Goal: Task Accomplishment & Management: Complete application form

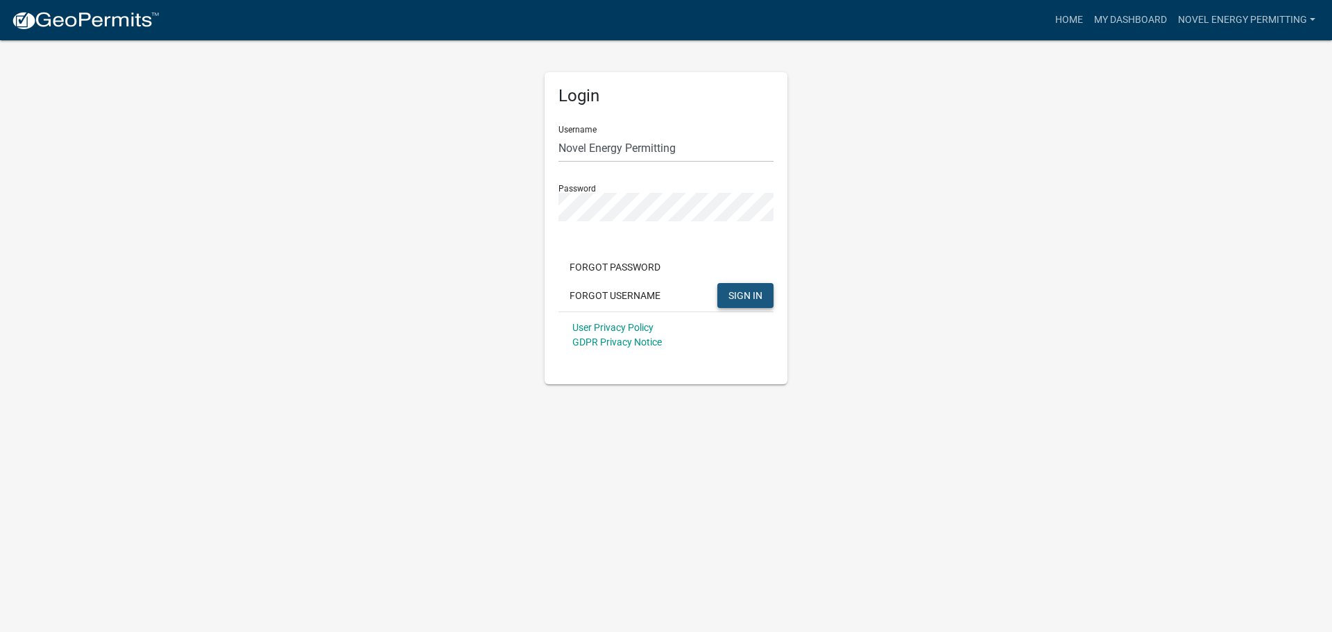
click at [751, 300] on span "SIGN IN" at bounding box center [745, 294] width 34 height 11
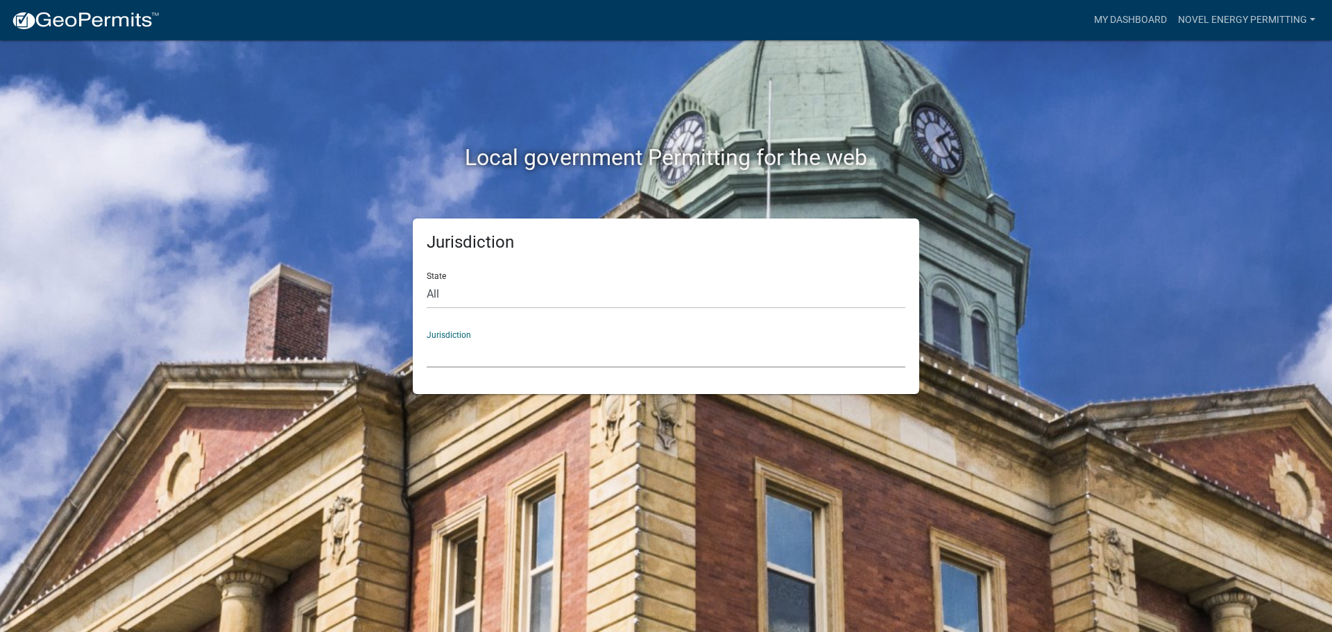
click at [513, 352] on select "[GEOGRAPHIC_DATA], [US_STATE] [GEOGRAPHIC_DATA], [US_STATE][PERSON_NAME][GEOGRA…" at bounding box center [666, 353] width 479 height 28
click at [461, 341] on select "[GEOGRAPHIC_DATA], [US_STATE] [GEOGRAPHIC_DATA], [US_STATE][PERSON_NAME][GEOGRA…" at bounding box center [666, 353] width 479 height 28
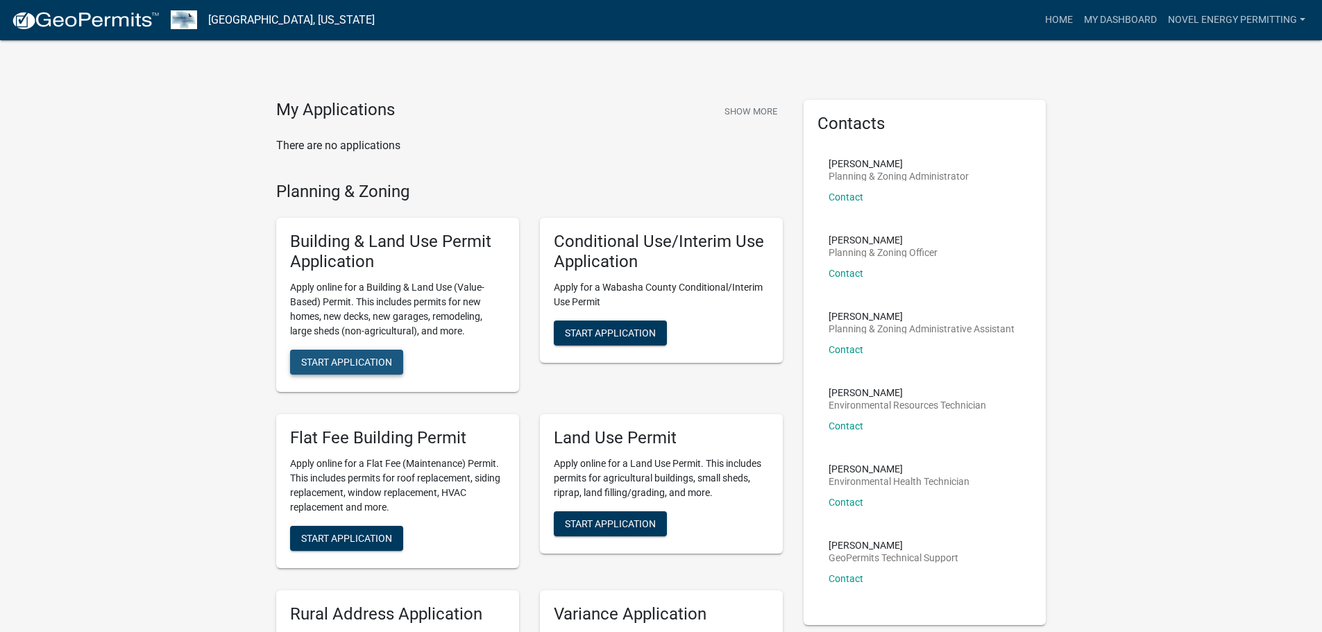
click at [345, 361] on span "Start Application" at bounding box center [346, 361] width 91 height 11
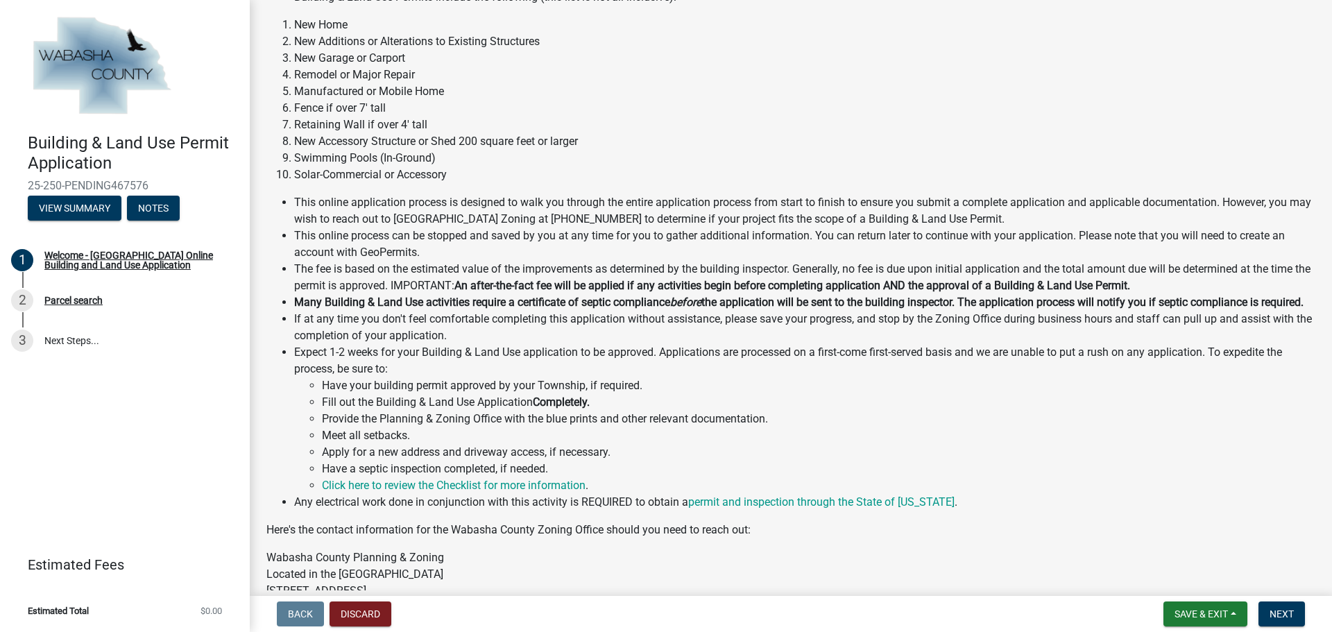
scroll to position [155, 0]
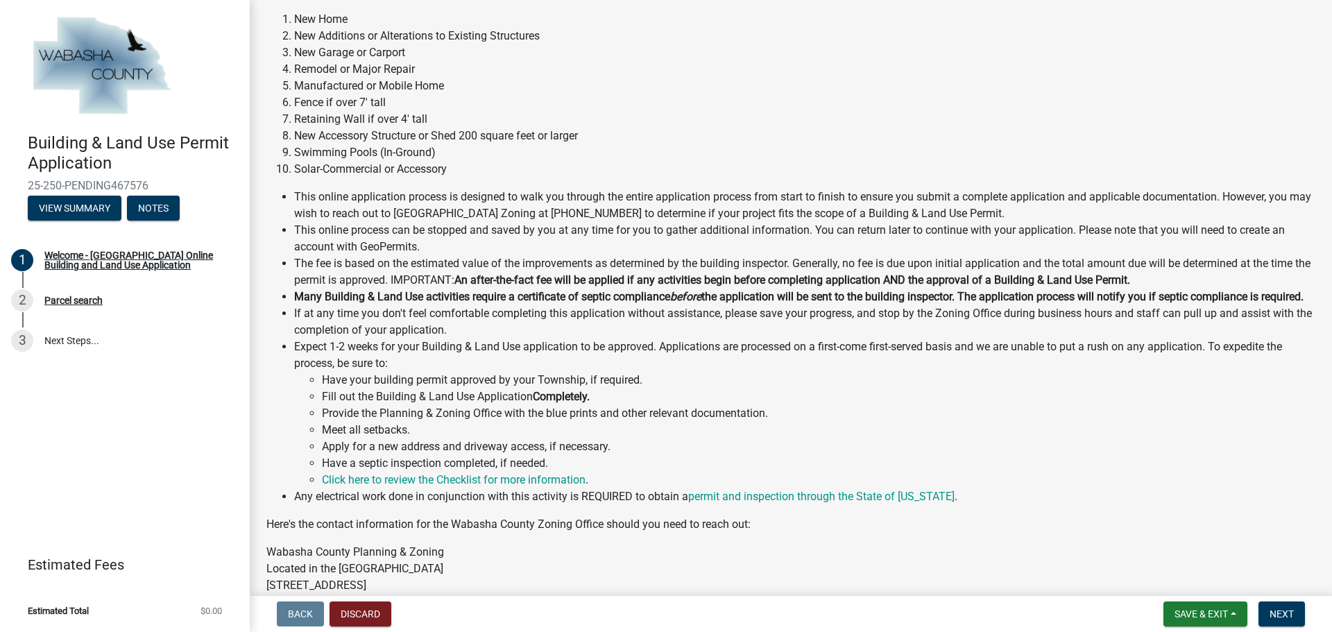
click at [1027, 389] on li "Have your building permit approved by your Township, if required." at bounding box center [818, 380] width 993 height 17
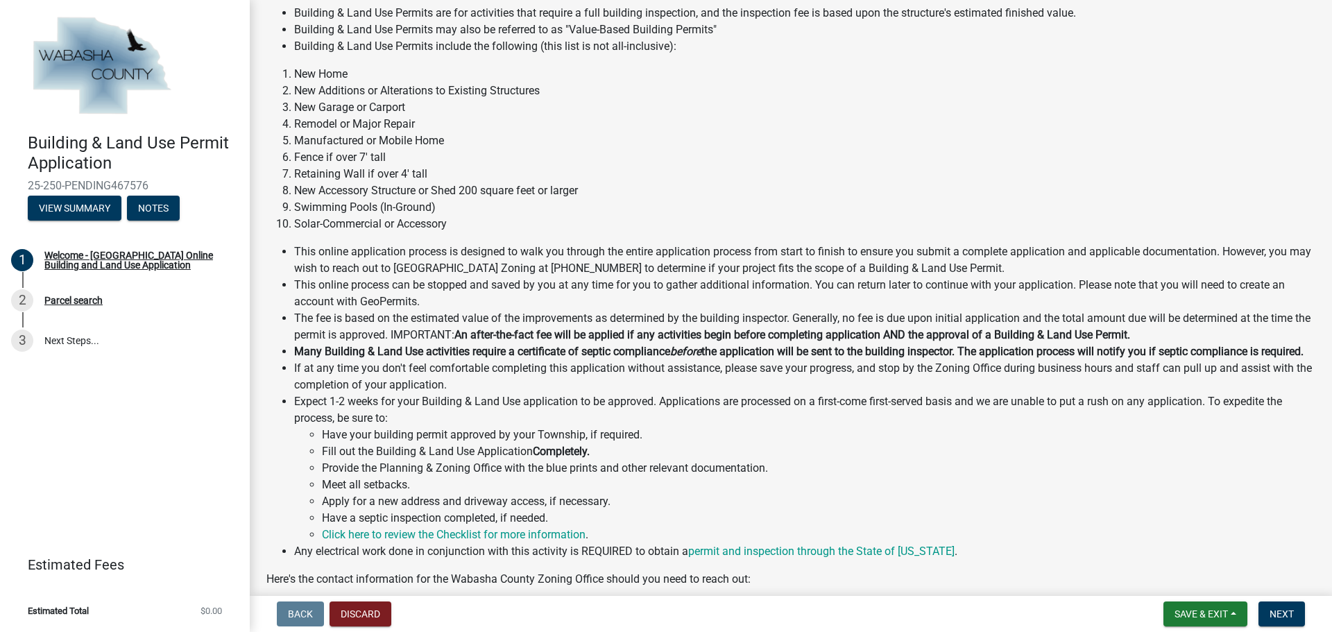
scroll to position [101, 0]
click at [1277, 611] on span "Next" at bounding box center [1282, 613] width 24 height 11
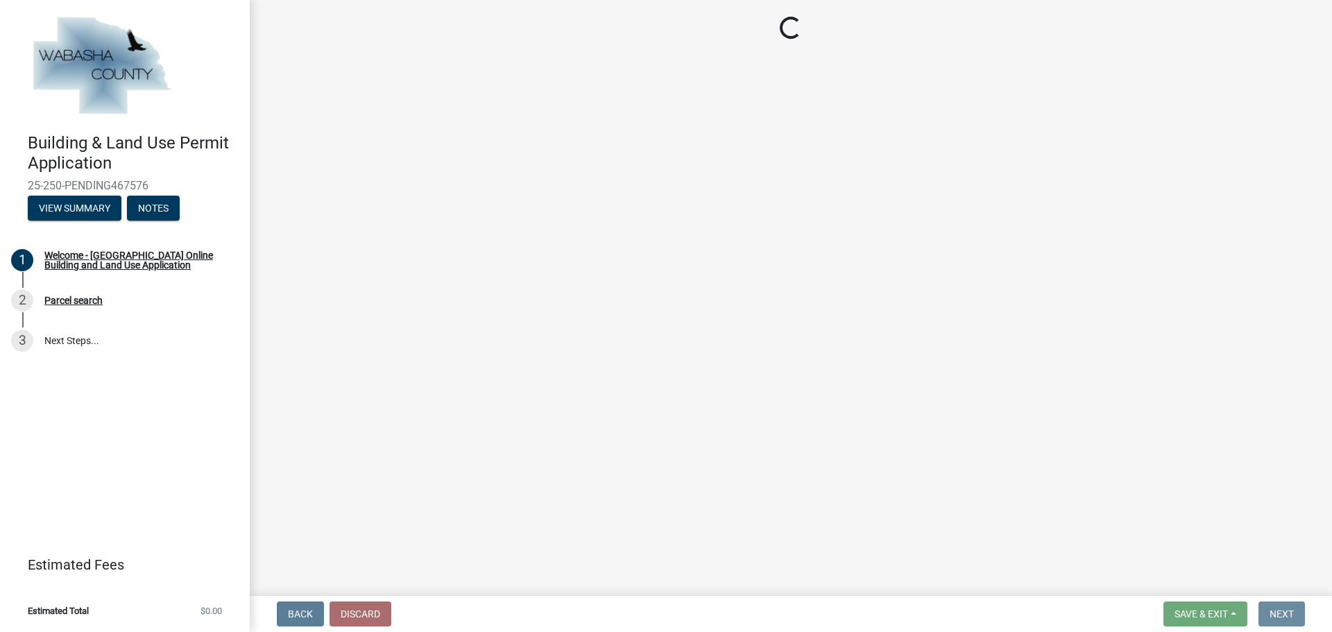
scroll to position [0, 0]
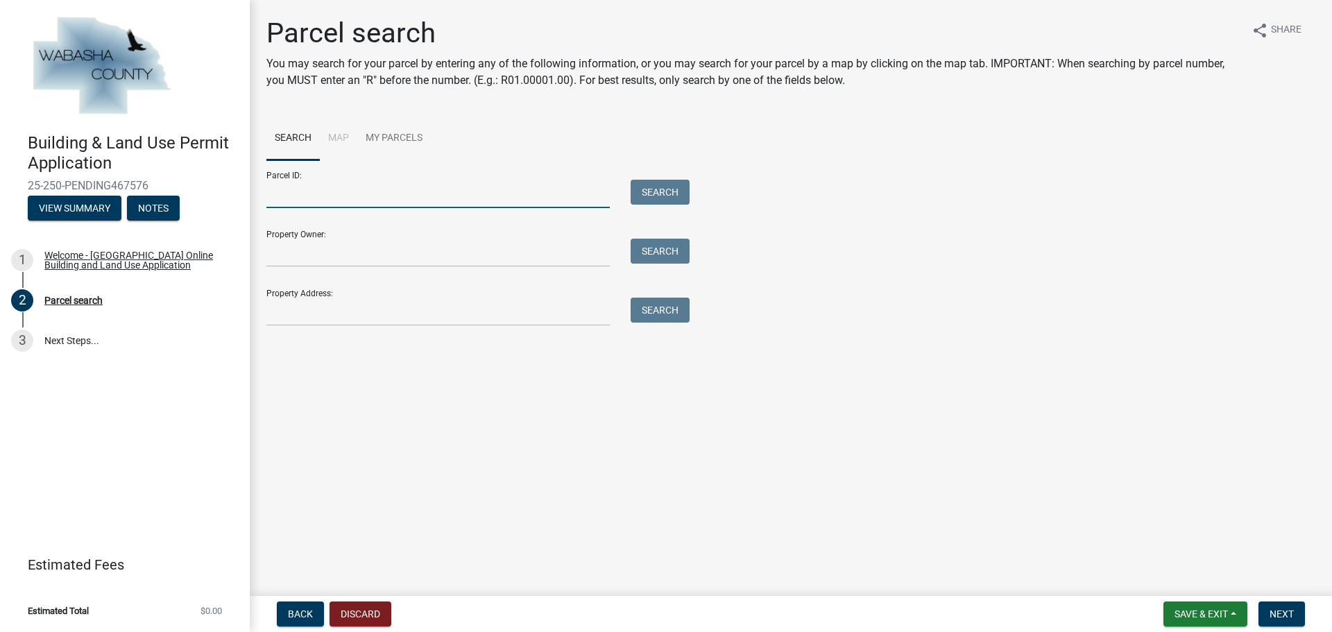
click at [339, 194] on input "Parcel ID:" at bounding box center [437, 194] width 343 height 28
paste input "R11.00163.00"
type input "R11.00163.00"
click at [661, 195] on button "Search" at bounding box center [660, 192] width 59 height 25
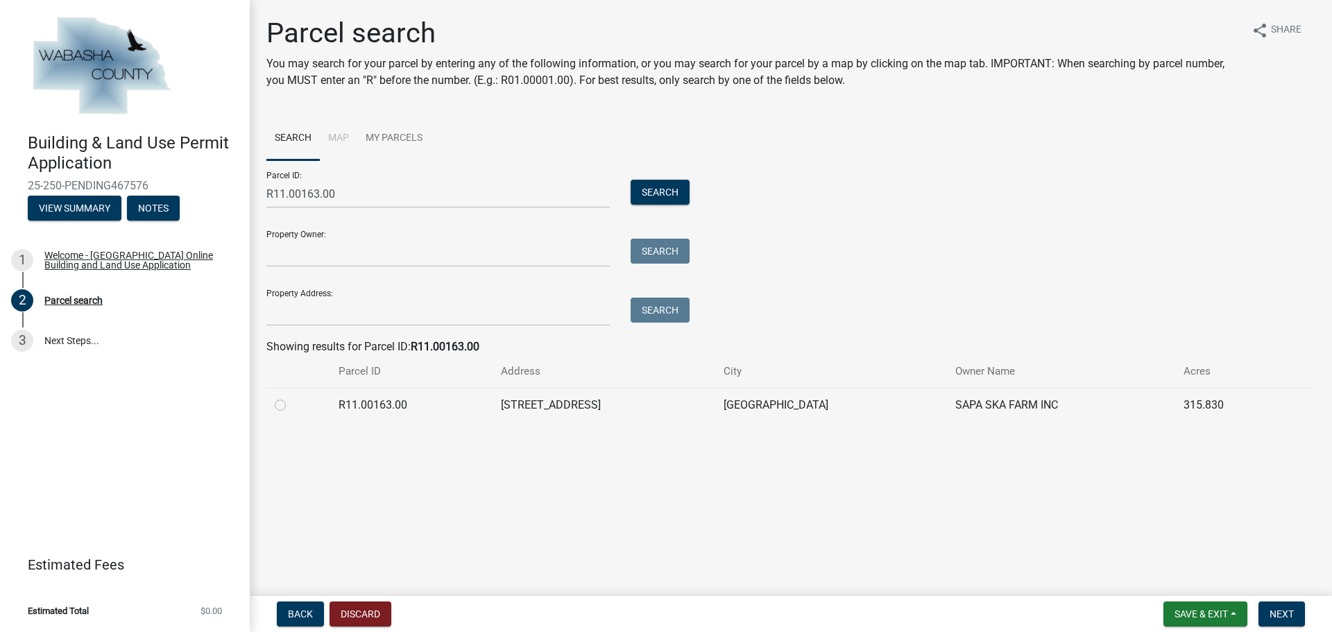
click at [291, 397] on label at bounding box center [291, 397] width 0 height 0
click at [291, 406] on input "radio" at bounding box center [295, 401] width 9 height 9
radio input "true"
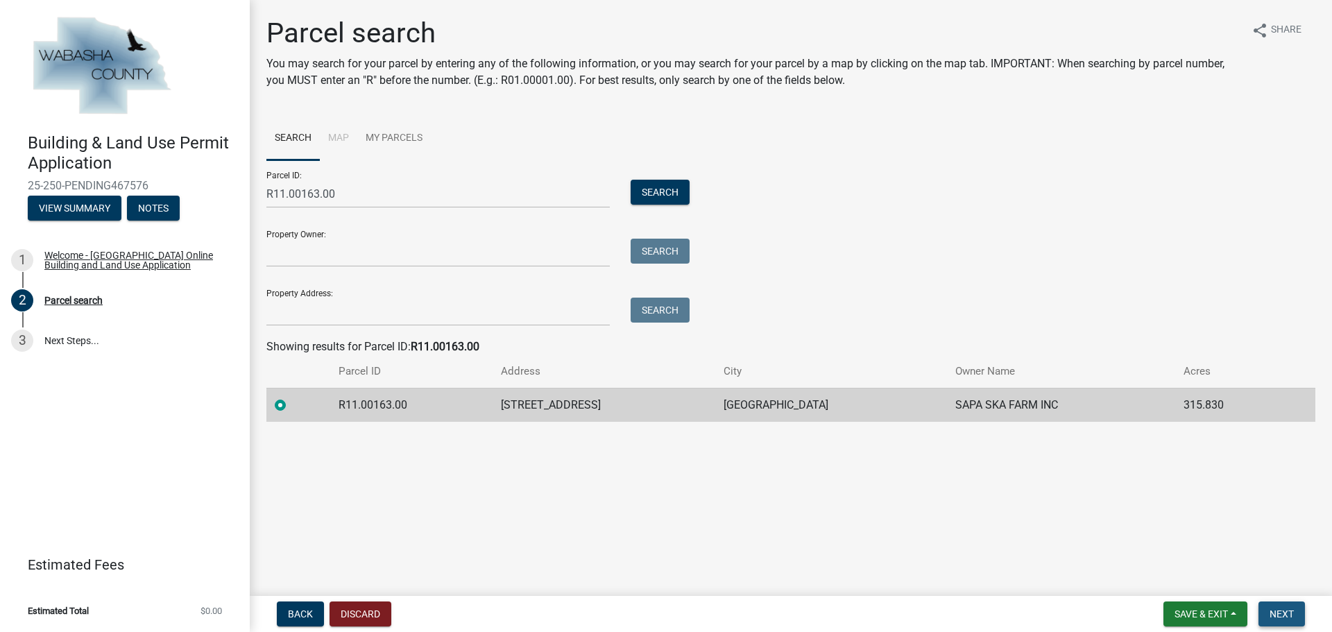
click at [1283, 613] on span "Next" at bounding box center [1282, 613] width 24 height 11
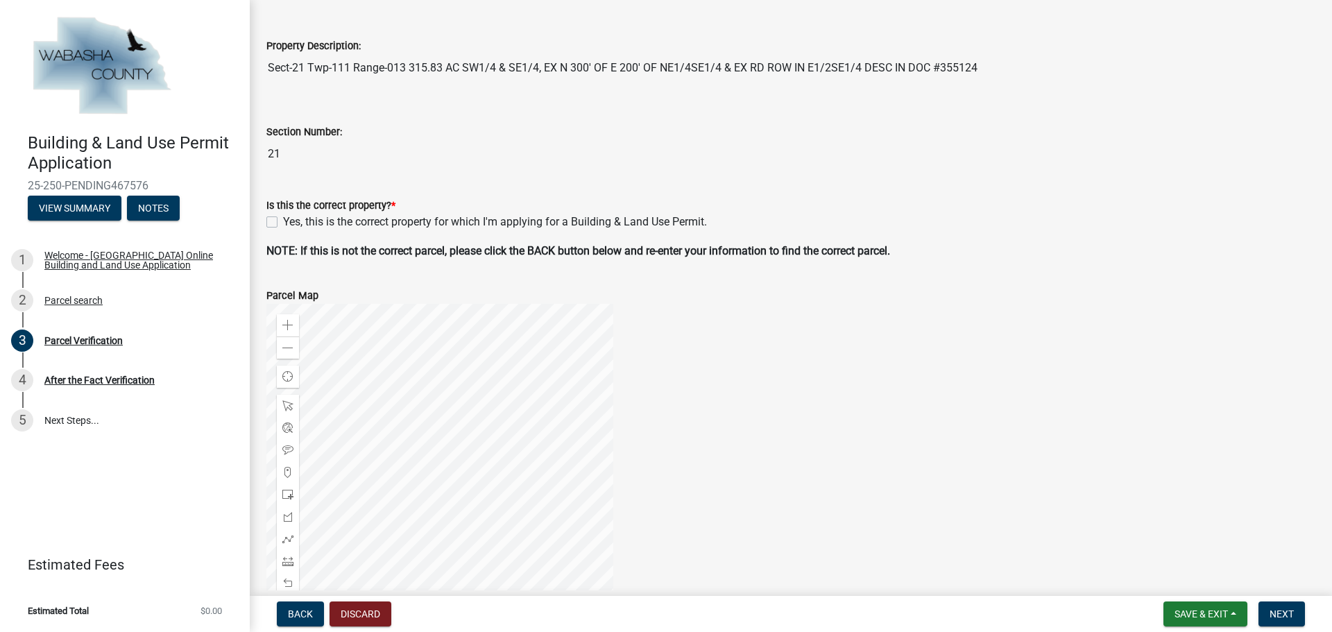
scroll to position [278, 0]
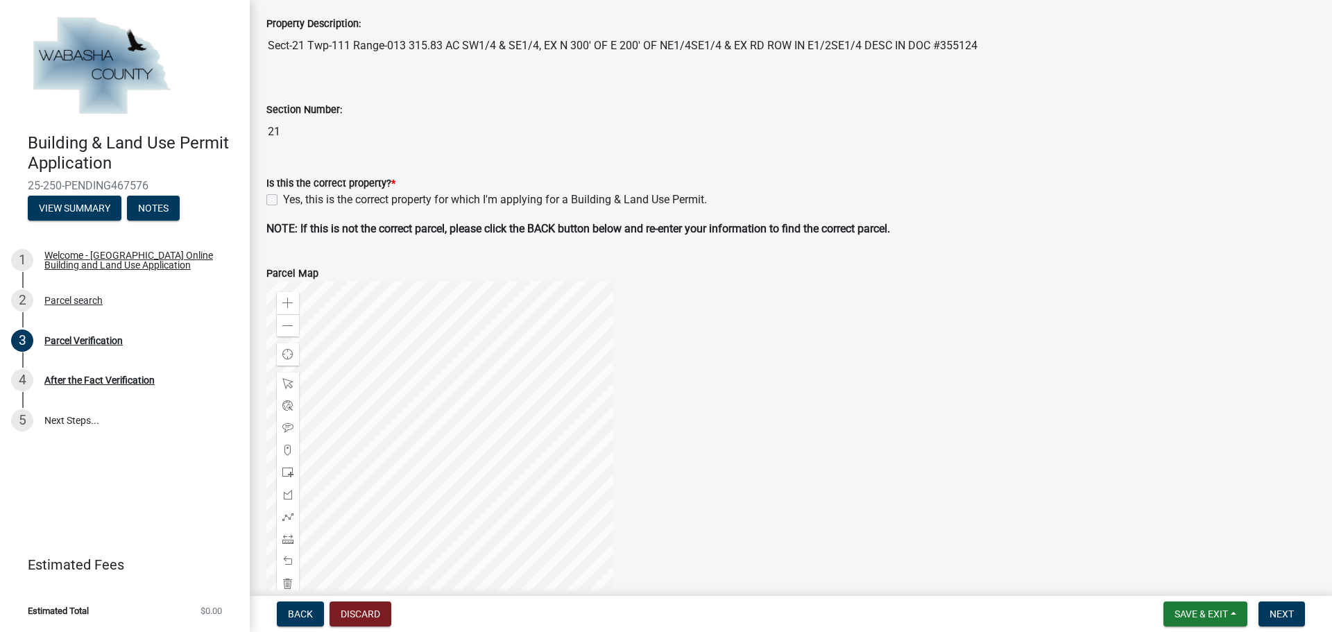
click at [283, 196] on label "Yes, this is the correct property for which I'm applying for a Building & Land …" at bounding box center [495, 199] width 424 height 17
click at [283, 196] on input "Yes, this is the correct property for which I'm applying for a Building & Land …" at bounding box center [287, 195] width 9 height 9
checkbox input "true"
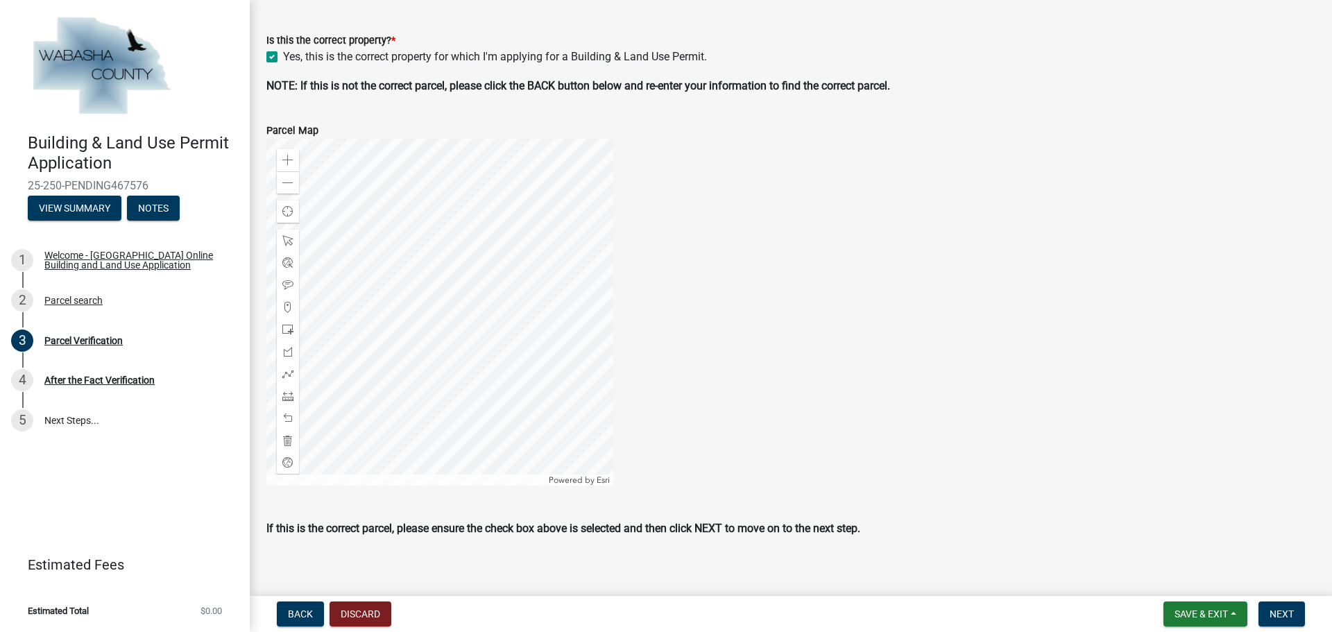
scroll to position [432, 0]
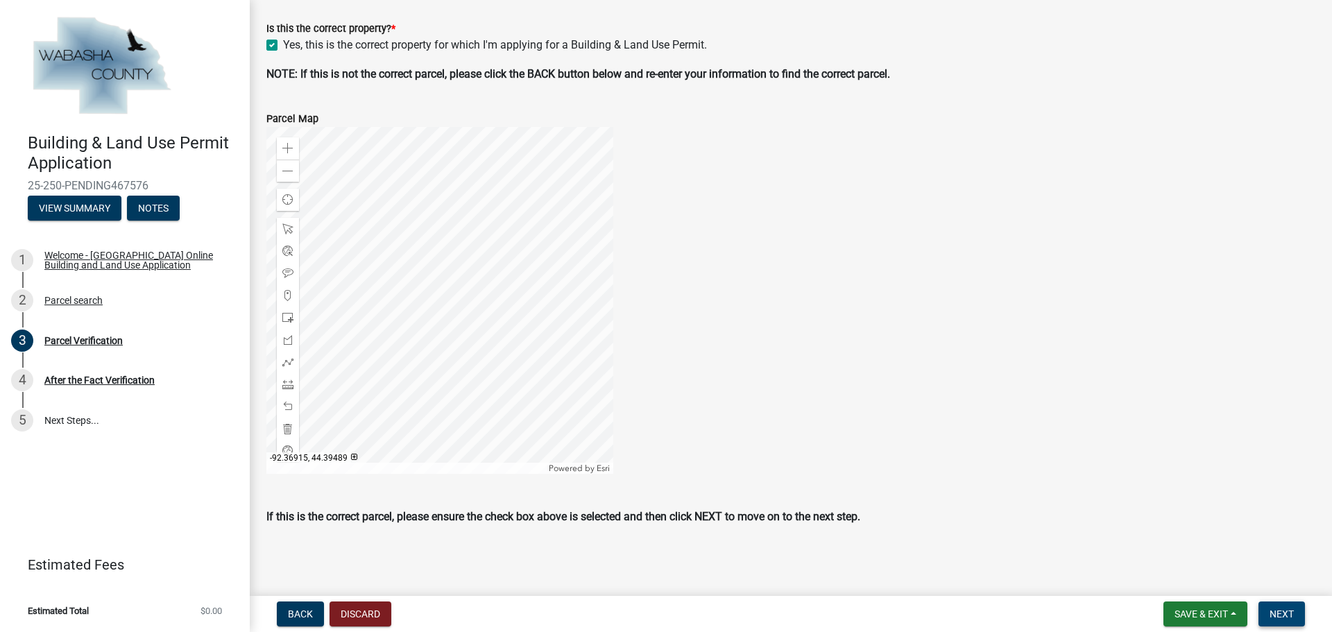
drag, startPoint x: 1284, startPoint y: 613, endPoint x: 1051, endPoint y: 527, distance: 248.5
click at [1284, 613] on span "Next" at bounding box center [1282, 613] width 24 height 11
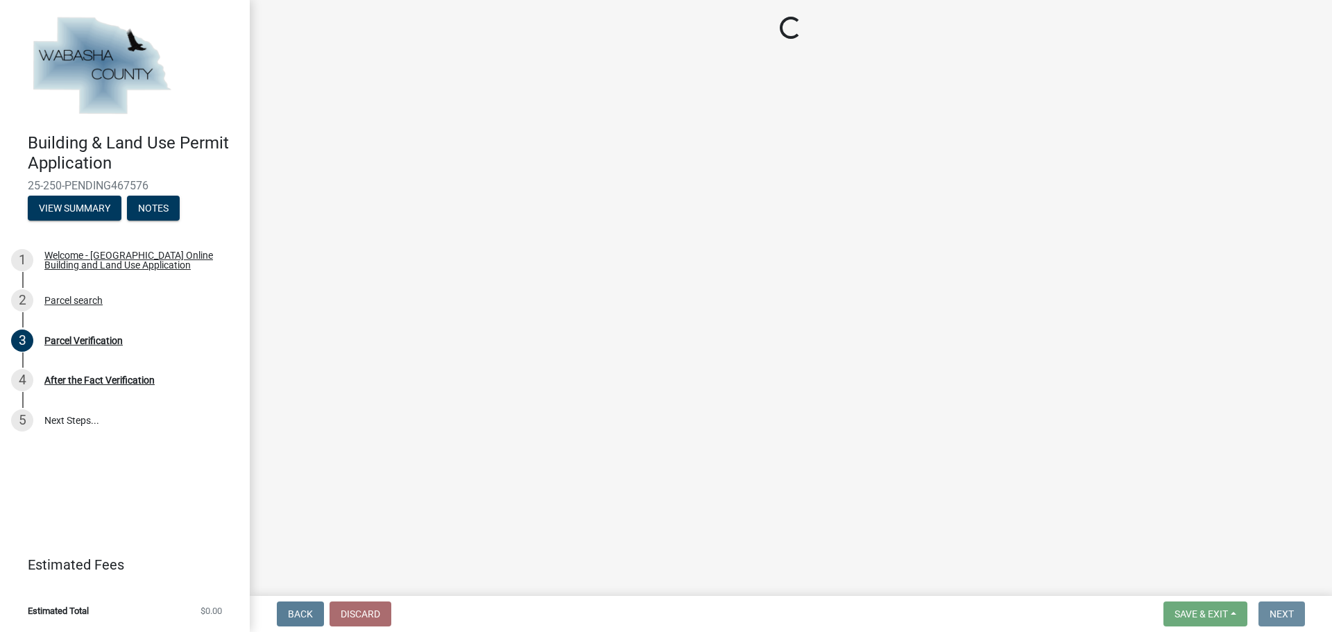
scroll to position [0, 0]
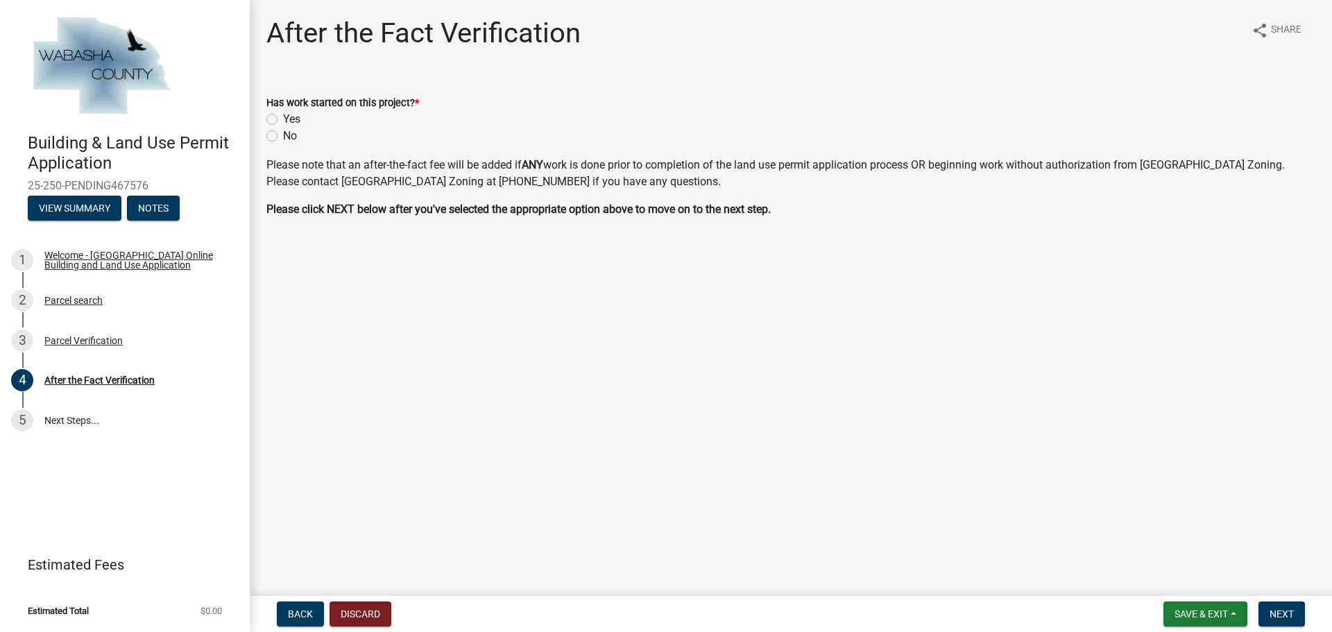
click at [280, 137] on div "No" at bounding box center [790, 136] width 1049 height 17
click at [283, 135] on label "No" at bounding box center [290, 136] width 14 height 17
click at [283, 135] on input "No" at bounding box center [287, 132] width 9 height 9
radio input "true"
click at [1267, 607] on button "Next" at bounding box center [1281, 613] width 46 height 25
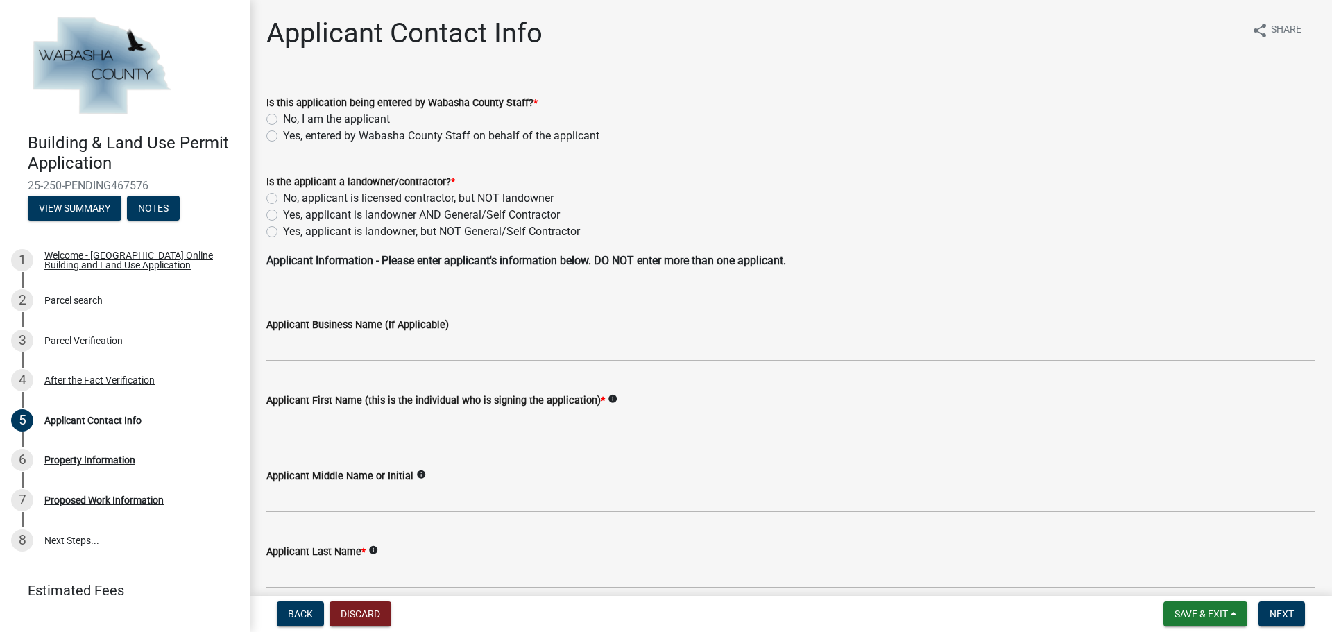
click at [283, 116] on label "No, I am the applicant" at bounding box center [336, 119] width 107 height 17
click at [283, 116] on input "No, I am the applicant" at bounding box center [287, 115] width 9 height 9
radio input "true"
click at [283, 217] on label "Yes, applicant is landowner AND General/Self Contractor" at bounding box center [421, 215] width 277 height 17
click at [283, 216] on input "Yes, applicant is landowner AND General/Self Contractor" at bounding box center [287, 211] width 9 height 9
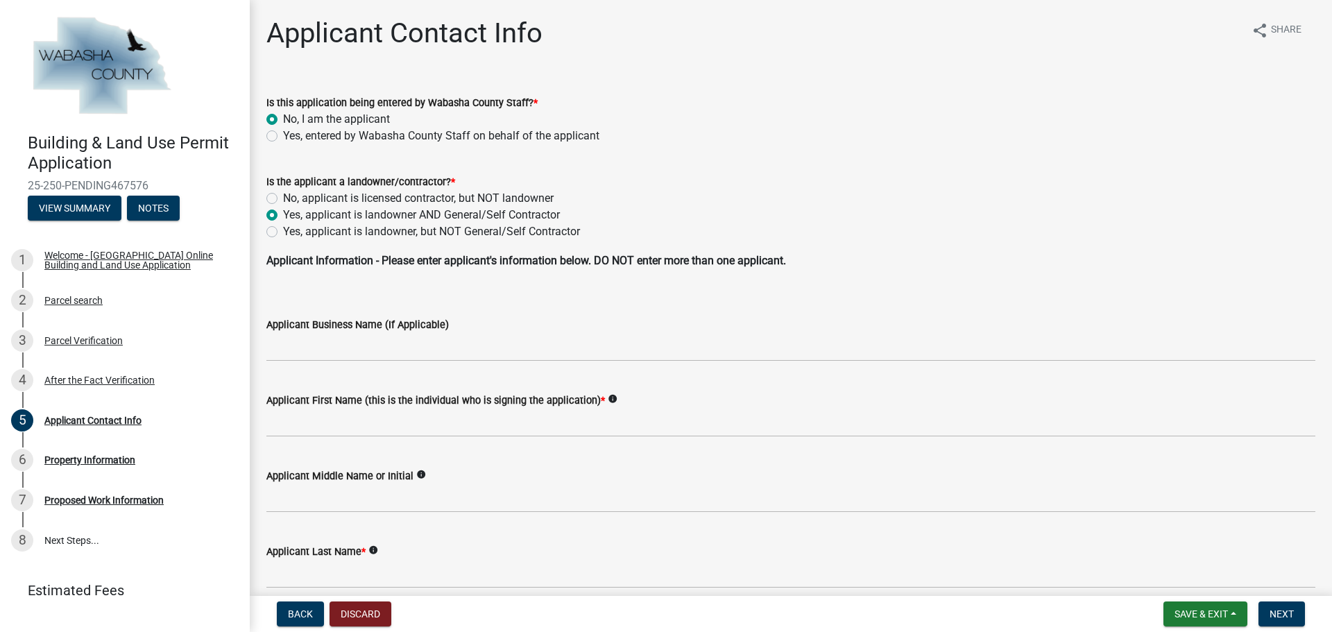
radio input "true"
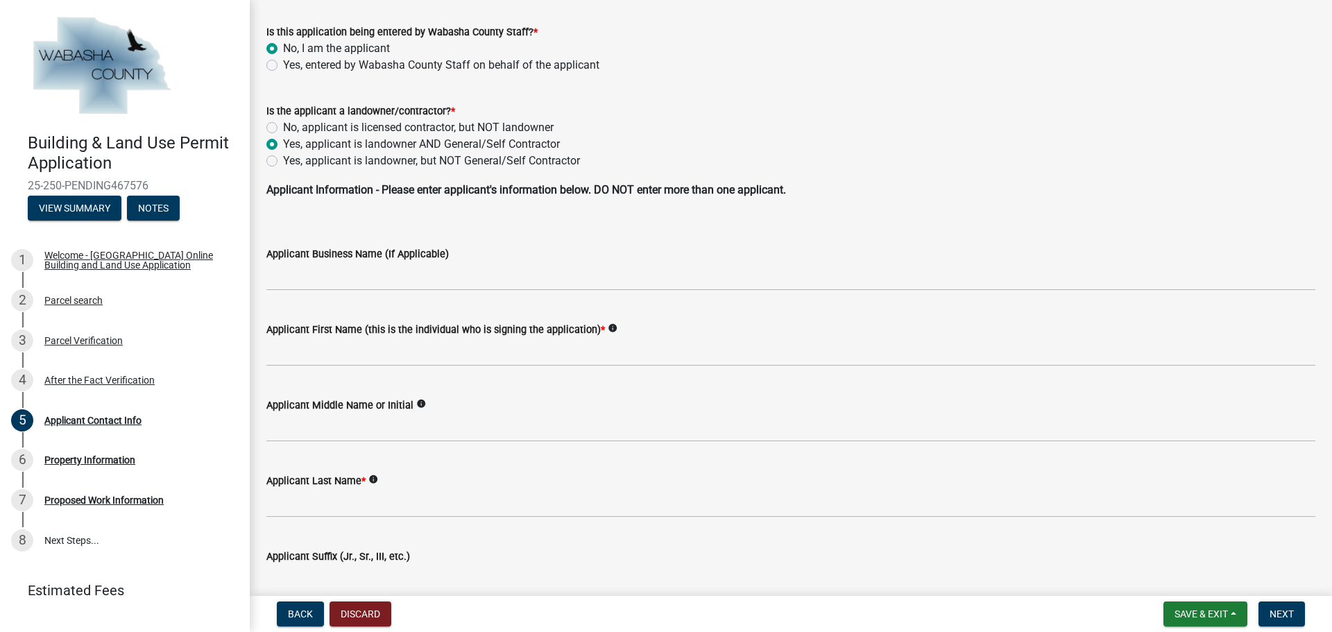
scroll to position [71, 0]
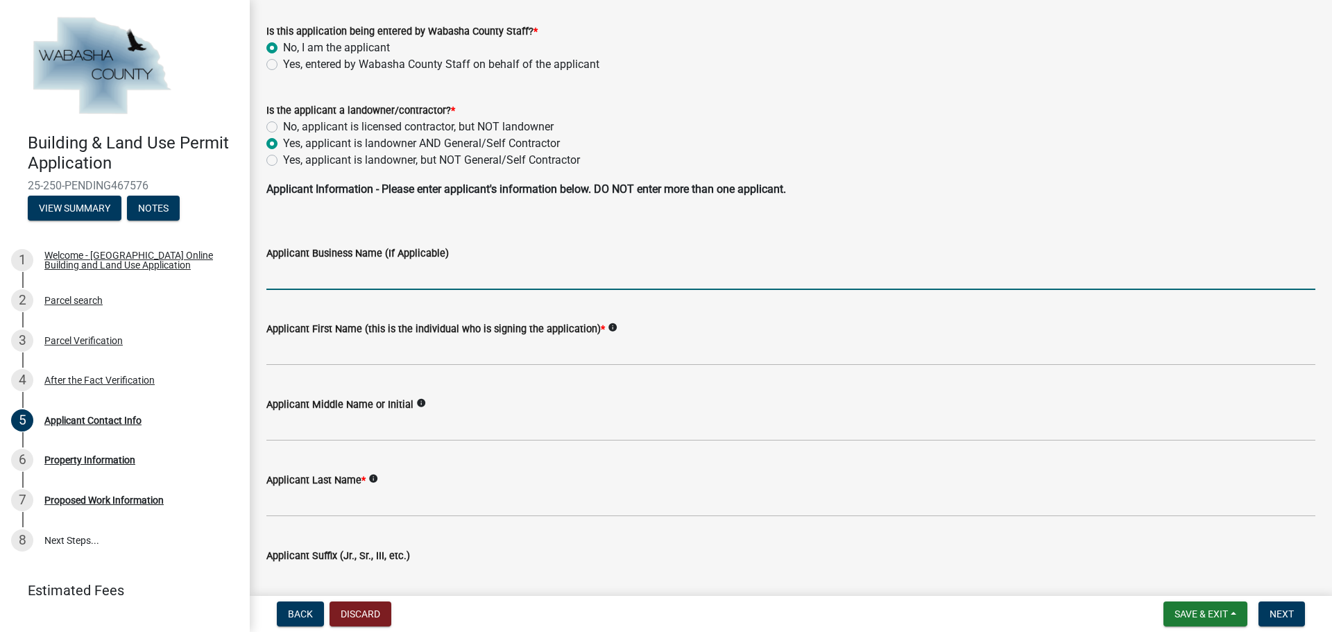
click at [502, 273] on input "Applicant Business Name (If Applicable)" at bounding box center [790, 276] width 1049 height 28
type input "Novel Energy Solutions"
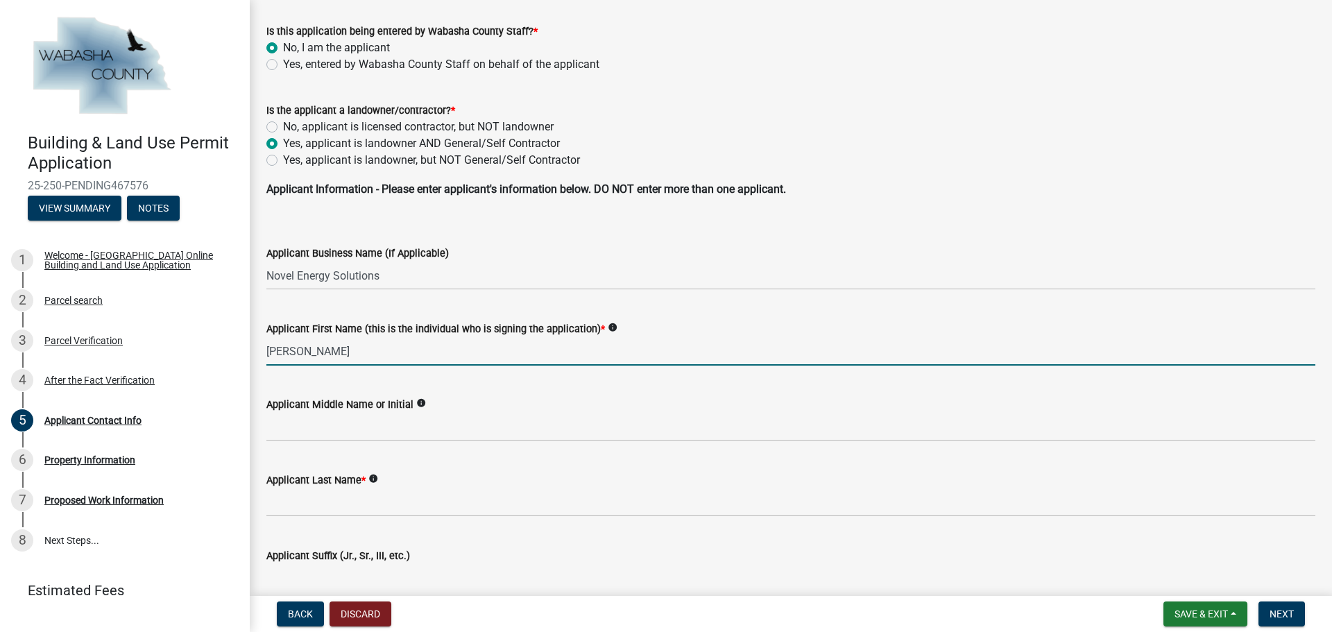
type input "[PERSON_NAME]"
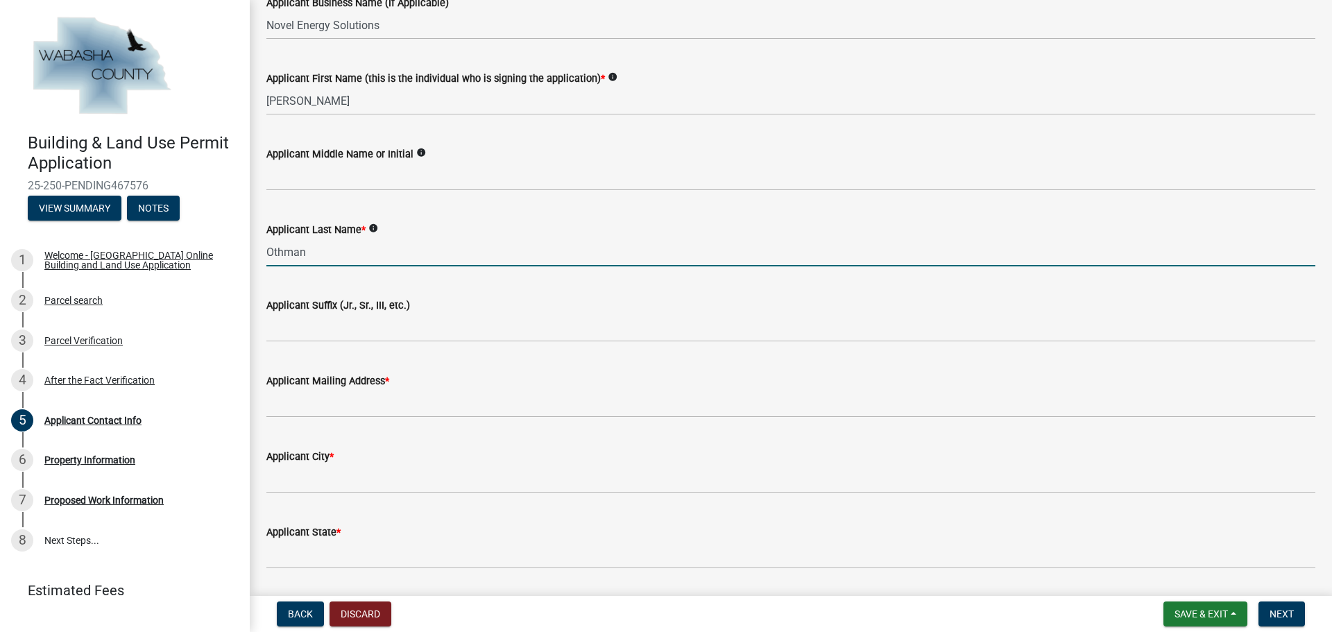
scroll to position [323, 0]
type input "Othman"
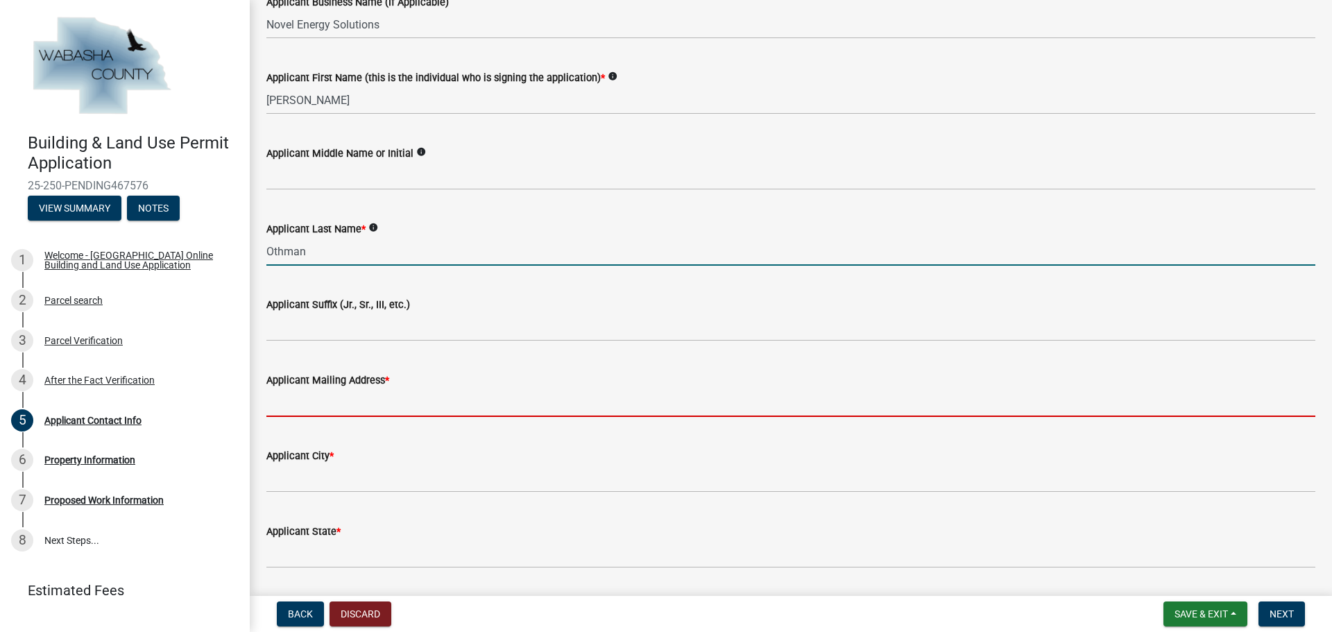
click at [429, 397] on input "Applicant Mailing Address *" at bounding box center [790, 403] width 1049 height 28
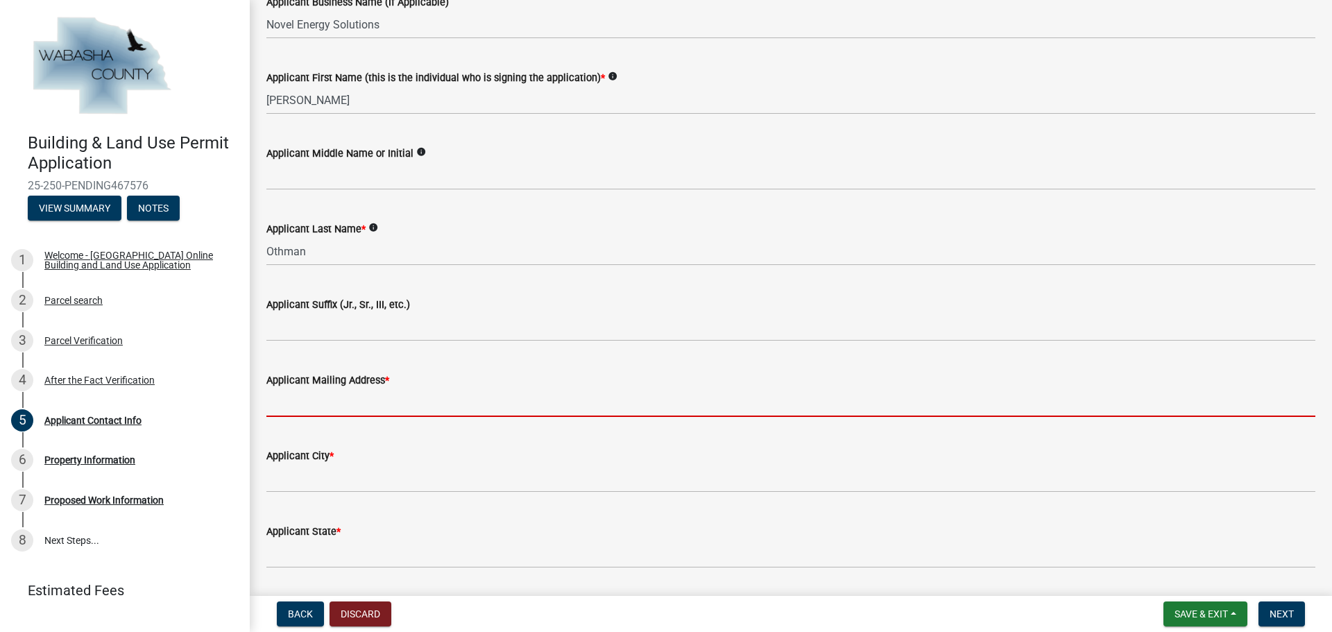
type input "[STREET_ADDRESS]"
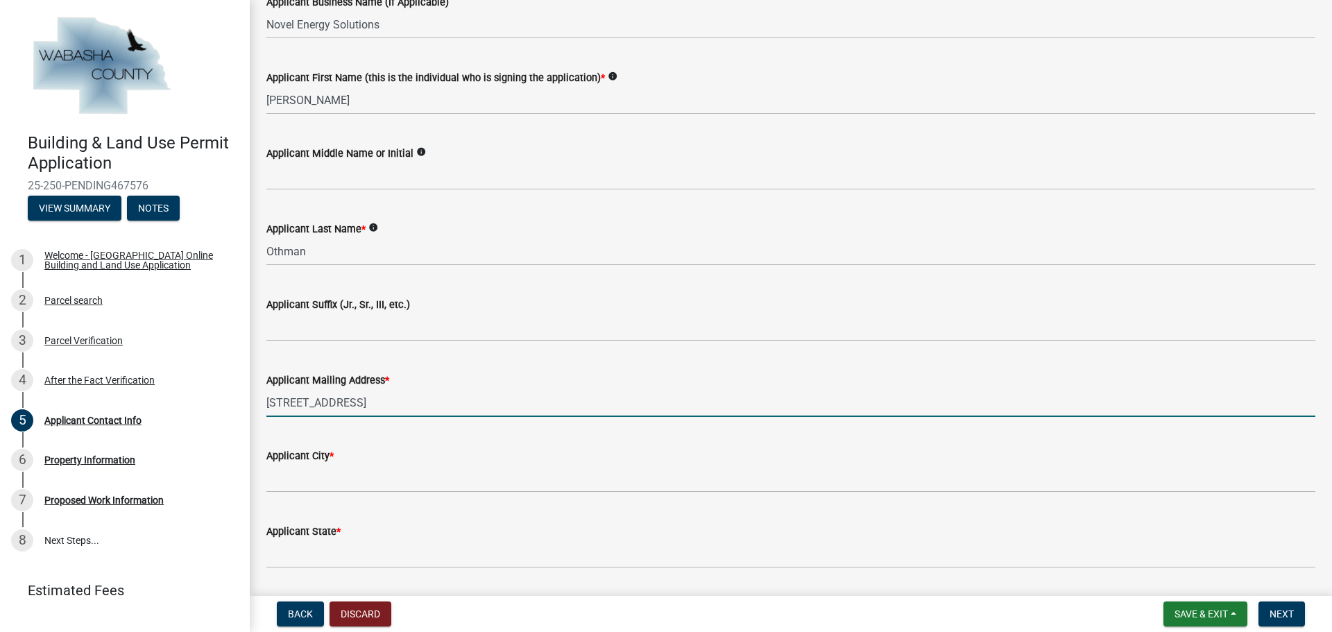
type input "St. [PERSON_NAME]"
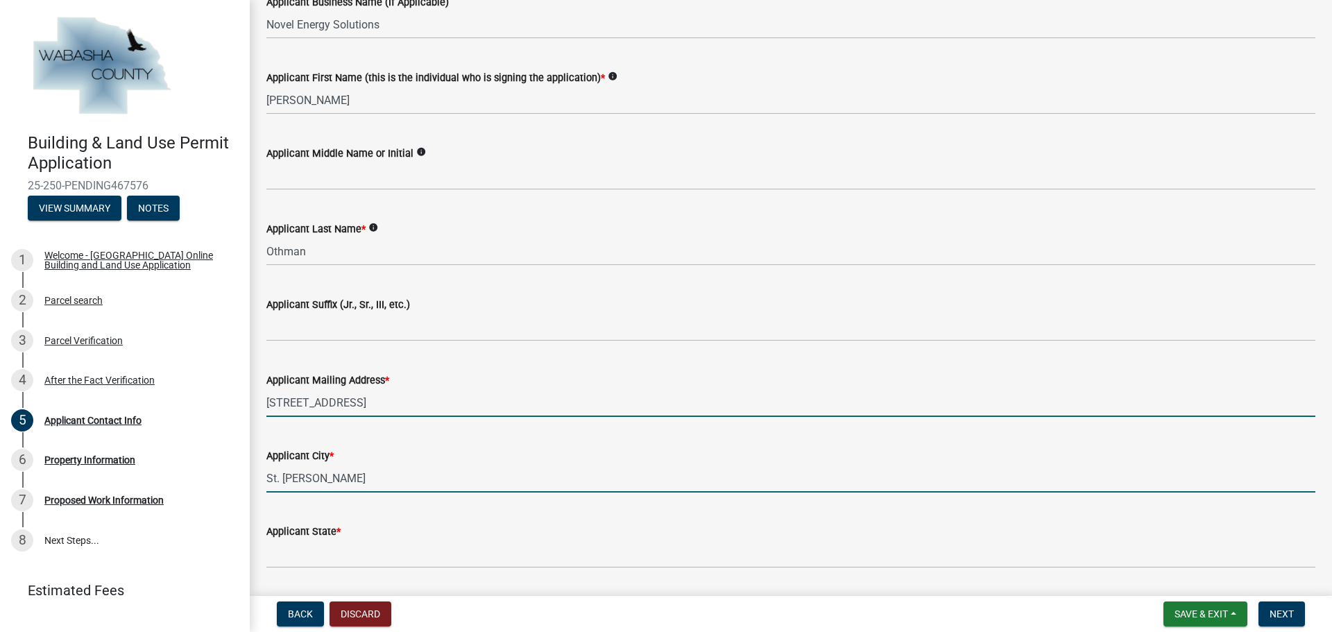
type input "MN"
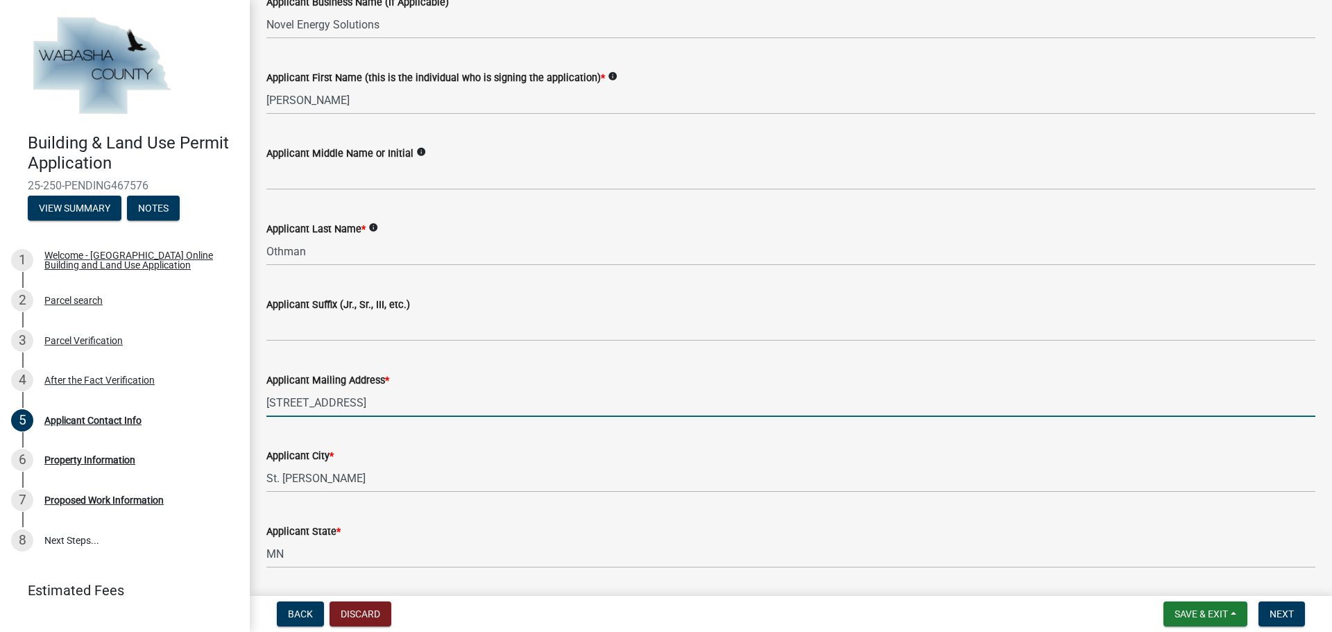
type input "55114"
type input "6512792296"
type input "[EMAIL_ADDRESS][DOMAIN_NAME]"
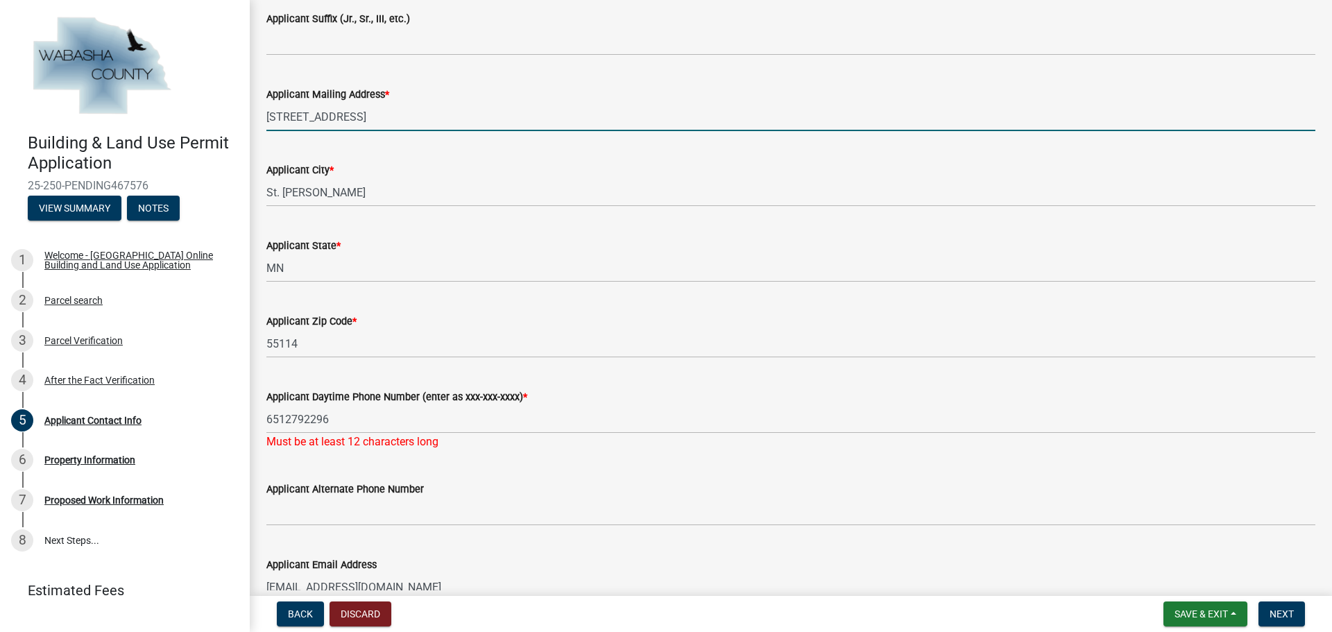
scroll to position [609, 0]
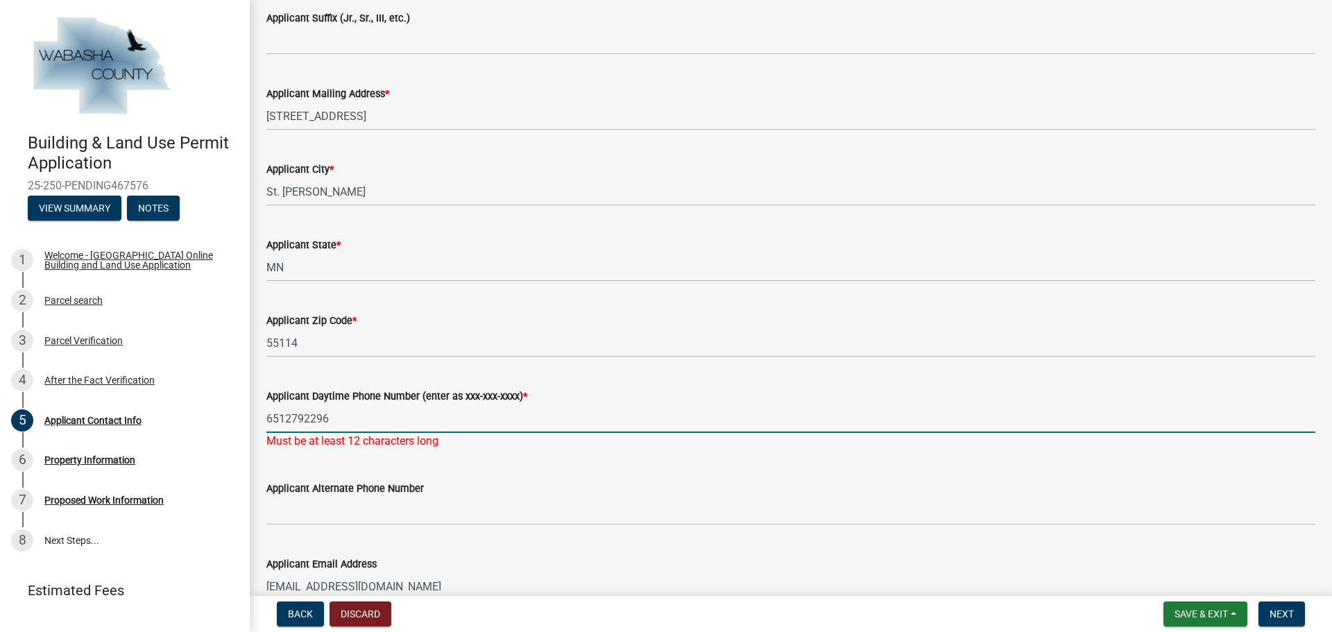
click at [377, 427] on input "6512792296" at bounding box center [790, 418] width 1049 height 28
click at [421, 460] on wm-data-entity-input "Applicant Daytime Phone Number (enter as xxx-xxx-xxxx) * 6512792296 Must be at …" at bounding box center [790, 414] width 1049 height 92
drag, startPoint x: 353, startPoint y: 422, endPoint x: 264, endPoint y: 426, distance: 88.9
click at [264, 426] on div "Applicant Daytime Phone Number (enter as xxx-xxx-xxxx) * 6512792296 Must be at …" at bounding box center [791, 408] width 1070 height 81
click at [282, 413] on input "6512792296" at bounding box center [790, 418] width 1049 height 28
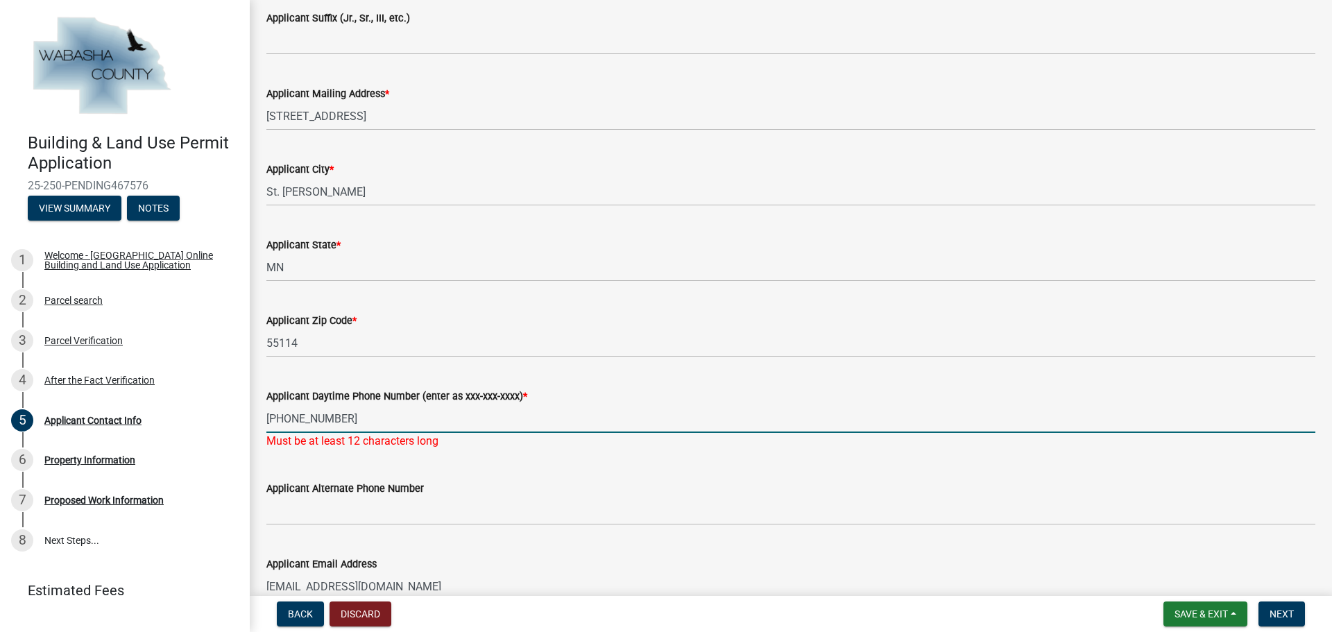
type input "[PHONE_NUMBER]"
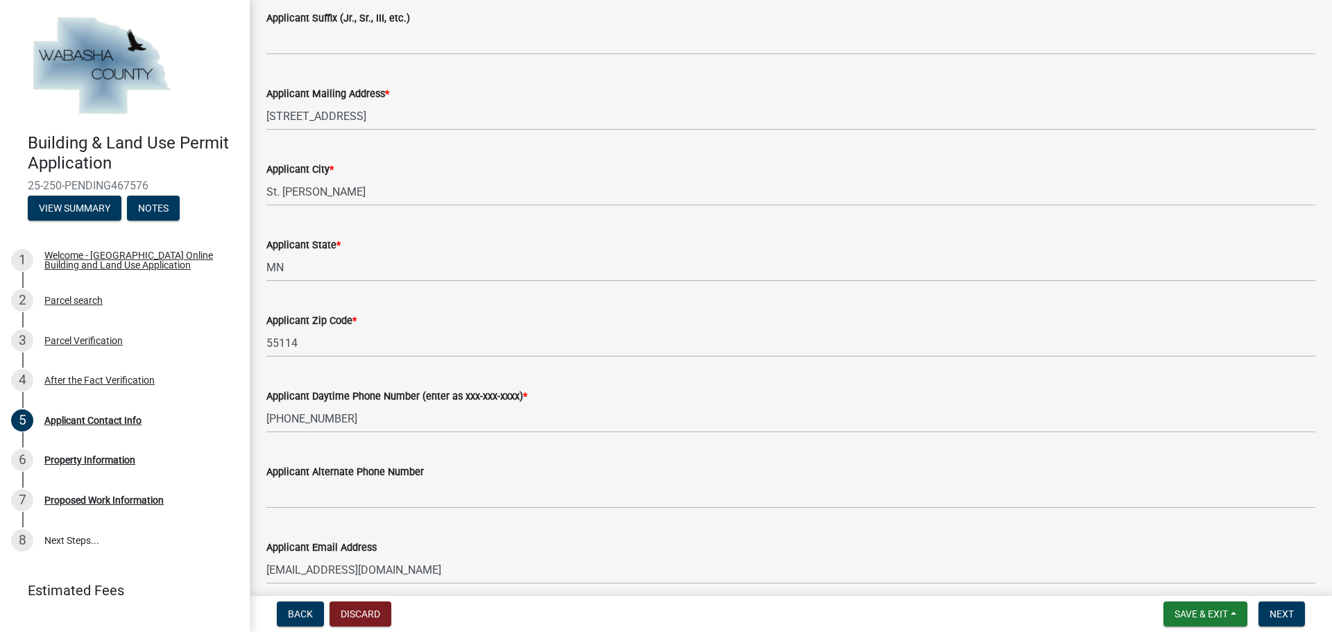
click at [335, 456] on wm-data-entity-input-list "Is this application being entered by Wabasha County Staff? * No, I am the appli…" at bounding box center [790, 46] width 1049 height 1154
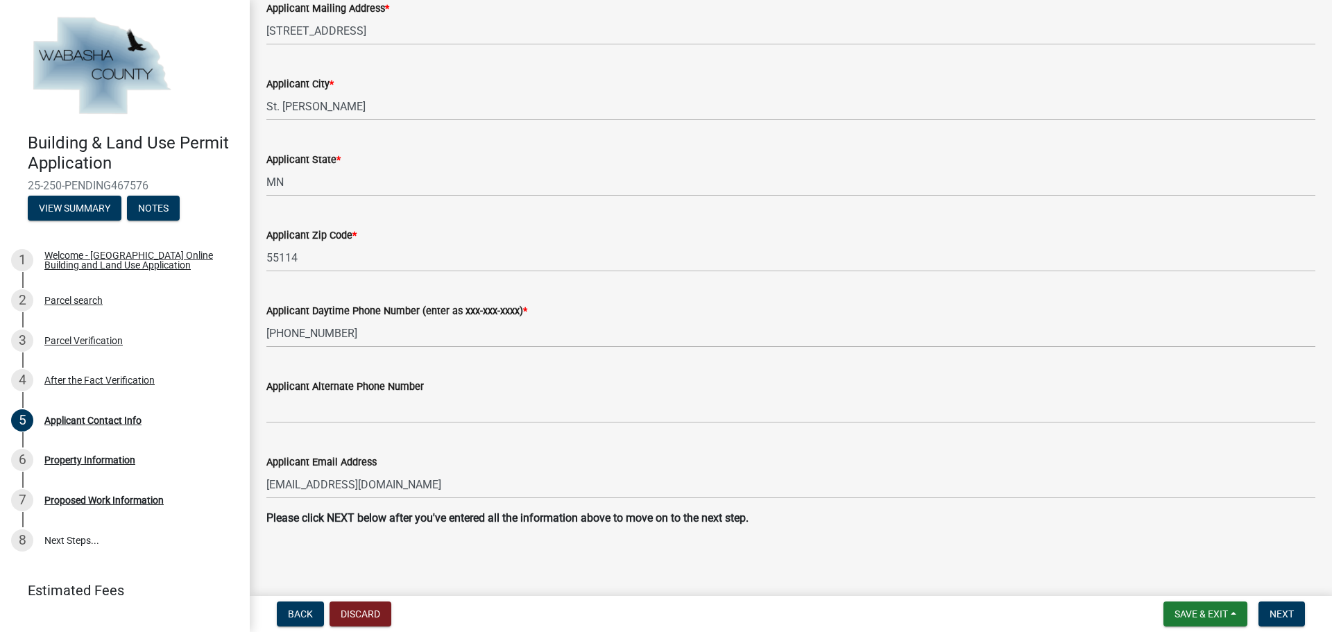
scroll to position [696, 0]
click at [1283, 612] on span "Next" at bounding box center [1282, 613] width 24 height 11
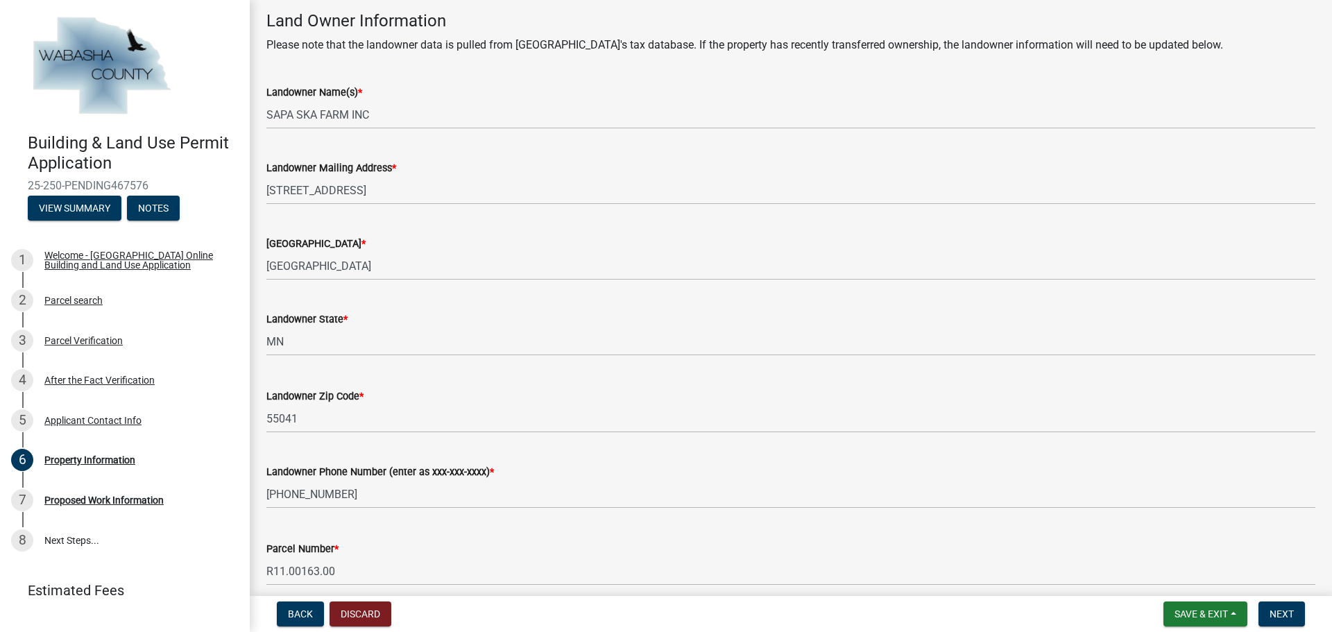
scroll to position [69, 0]
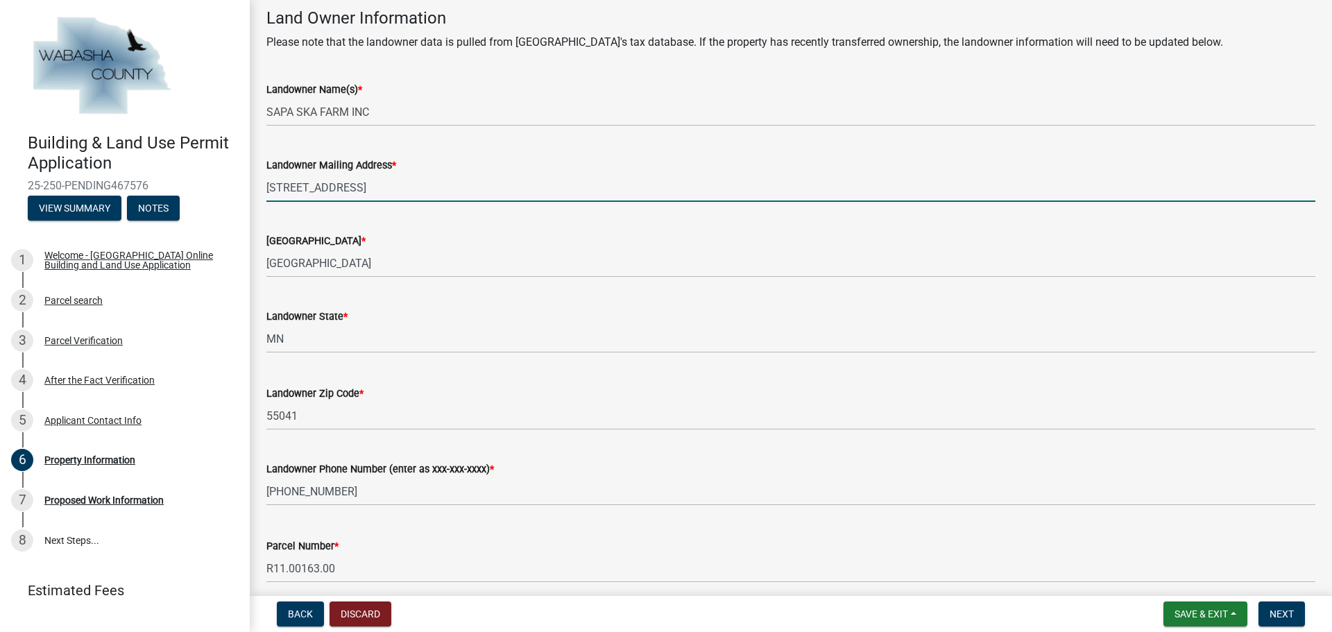
click at [355, 189] on input "[STREET_ADDRESS]" at bounding box center [790, 187] width 1049 height 28
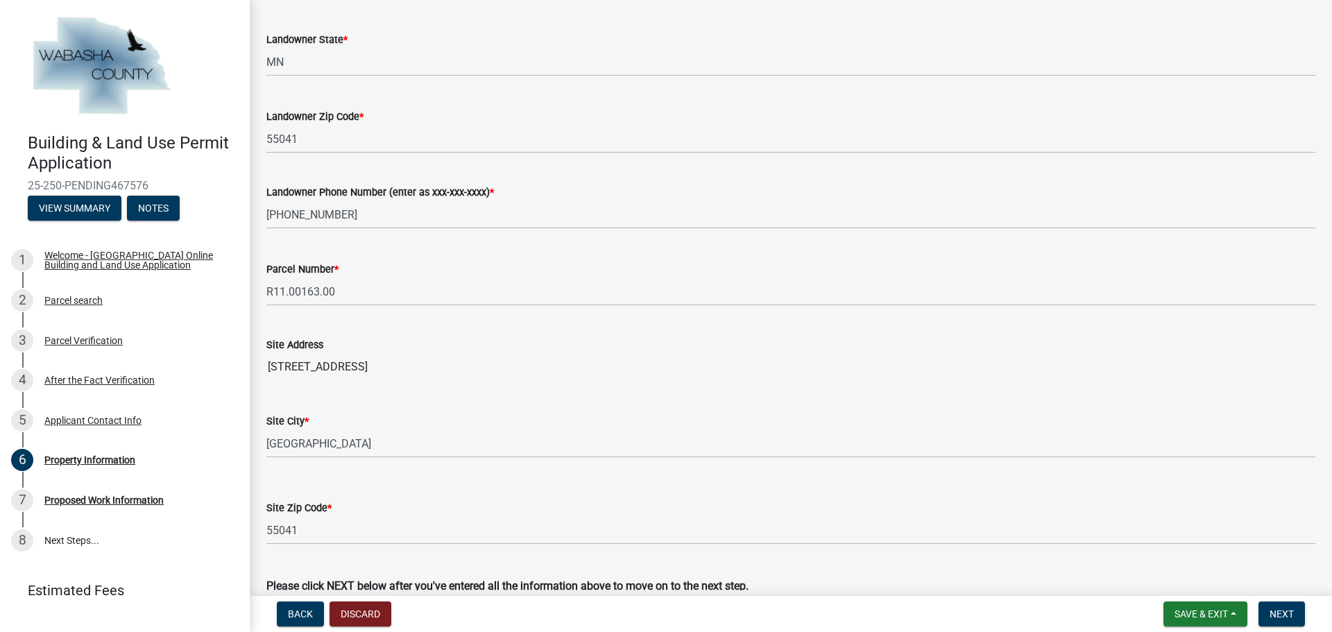
scroll to position [347, 0]
click at [284, 366] on input "[STREET_ADDRESS]" at bounding box center [790, 366] width 1049 height 28
click at [295, 362] on input "[STREET_ADDRESS]" at bounding box center [790, 366] width 1049 height 28
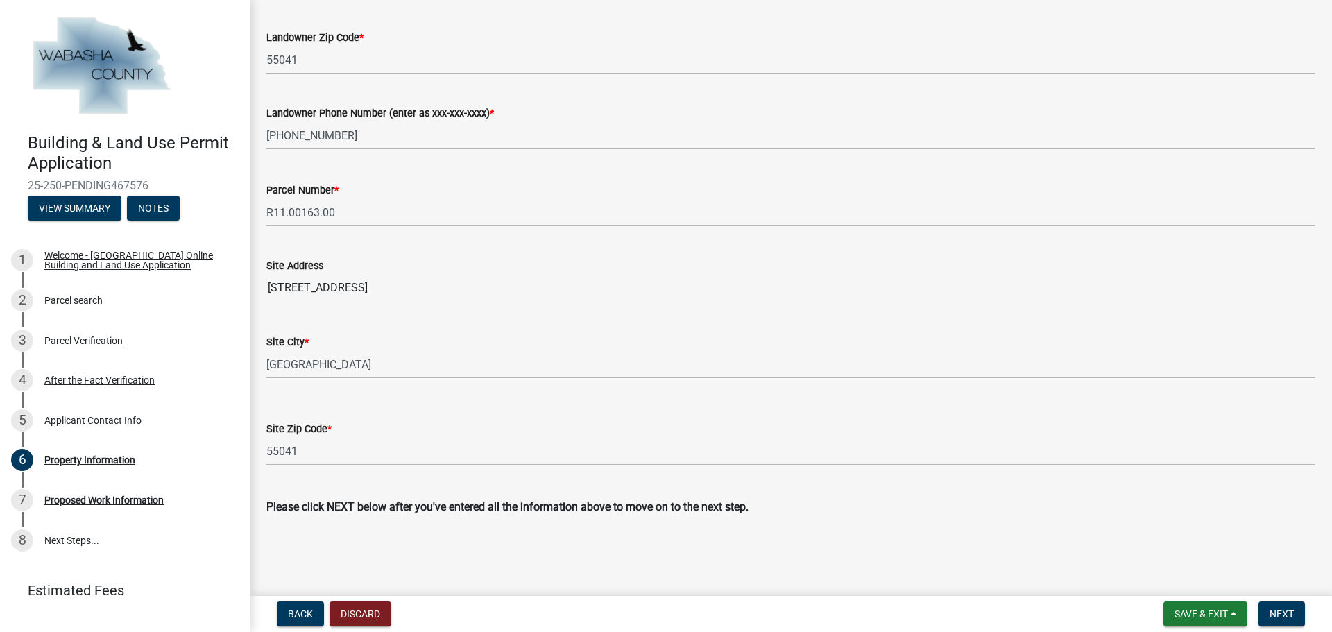
scroll to position [427, 0]
click at [1270, 614] on span "Next" at bounding box center [1282, 613] width 24 height 11
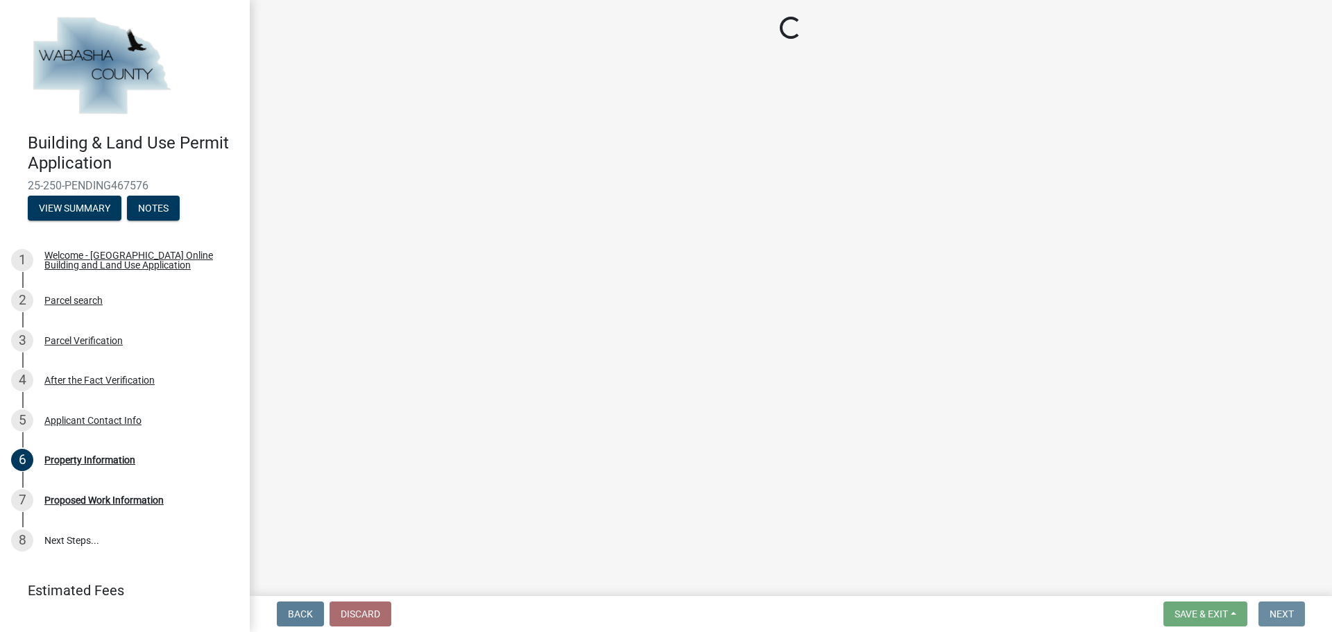
scroll to position [0, 0]
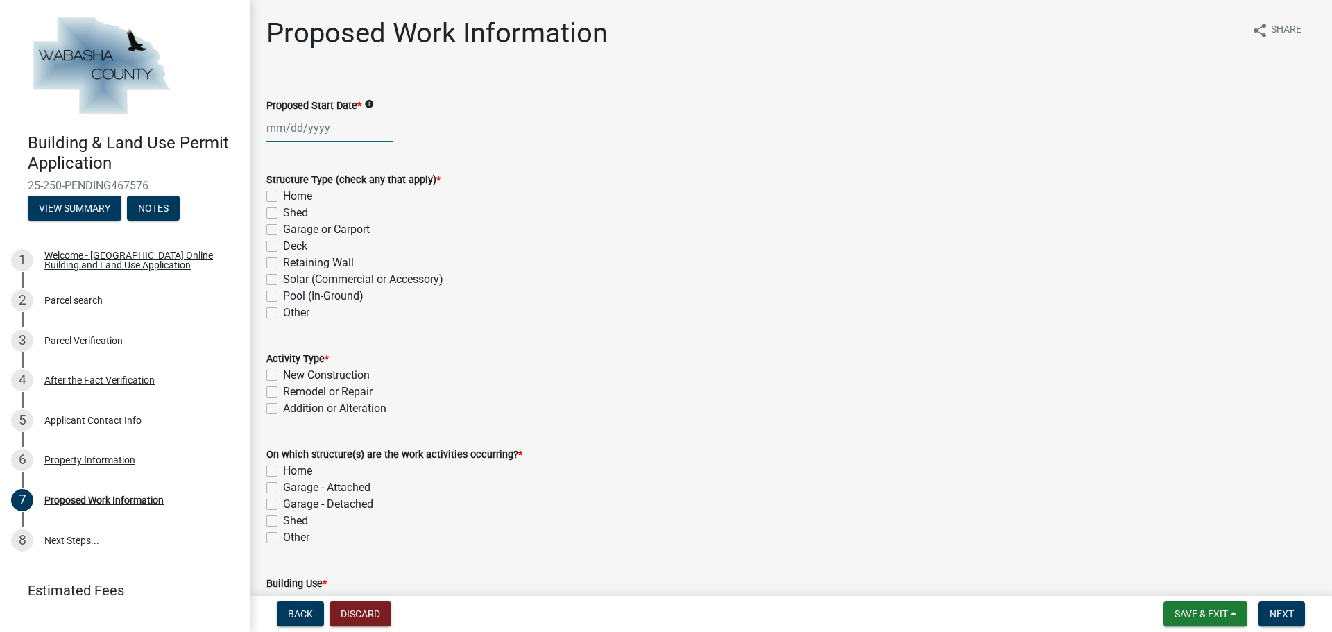
click at [325, 117] on div at bounding box center [329, 128] width 127 height 28
select select "8"
select select "2025"
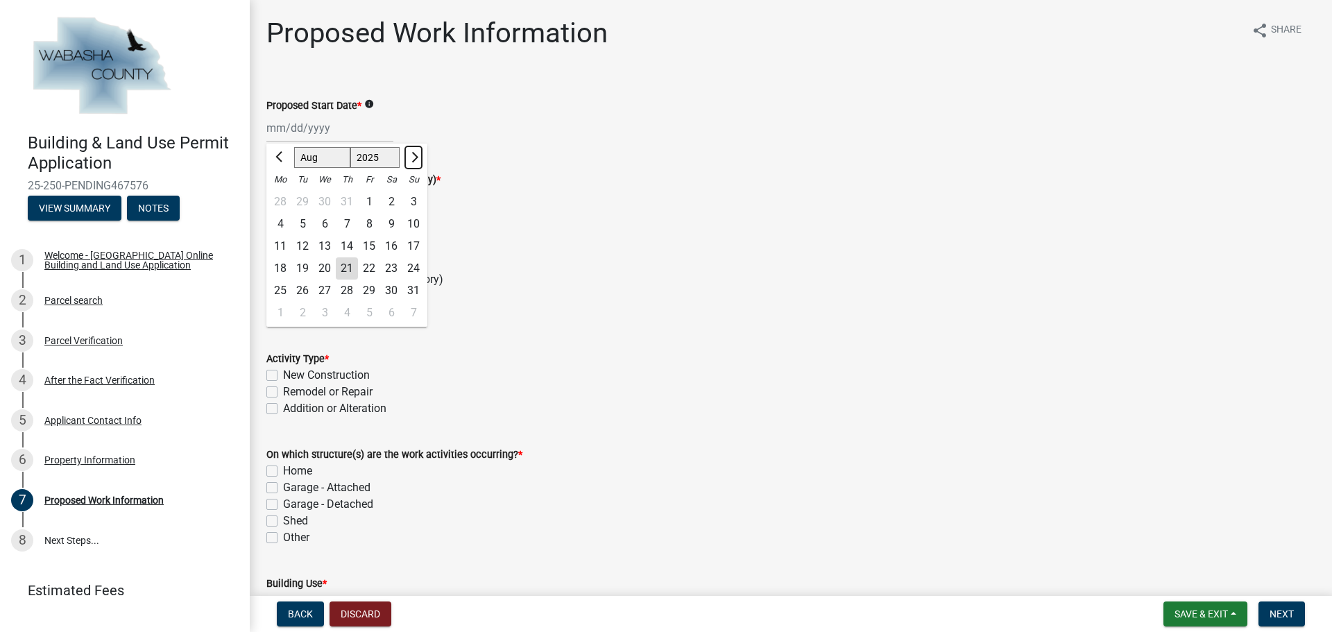
click at [417, 152] on button "Next month" at bounding box center [413, 157] width 17 height 22
select select "9"
click at [299, 268] on div "23" at bounding box center [302, 268] width 22 height 22
type input "[DATE]"
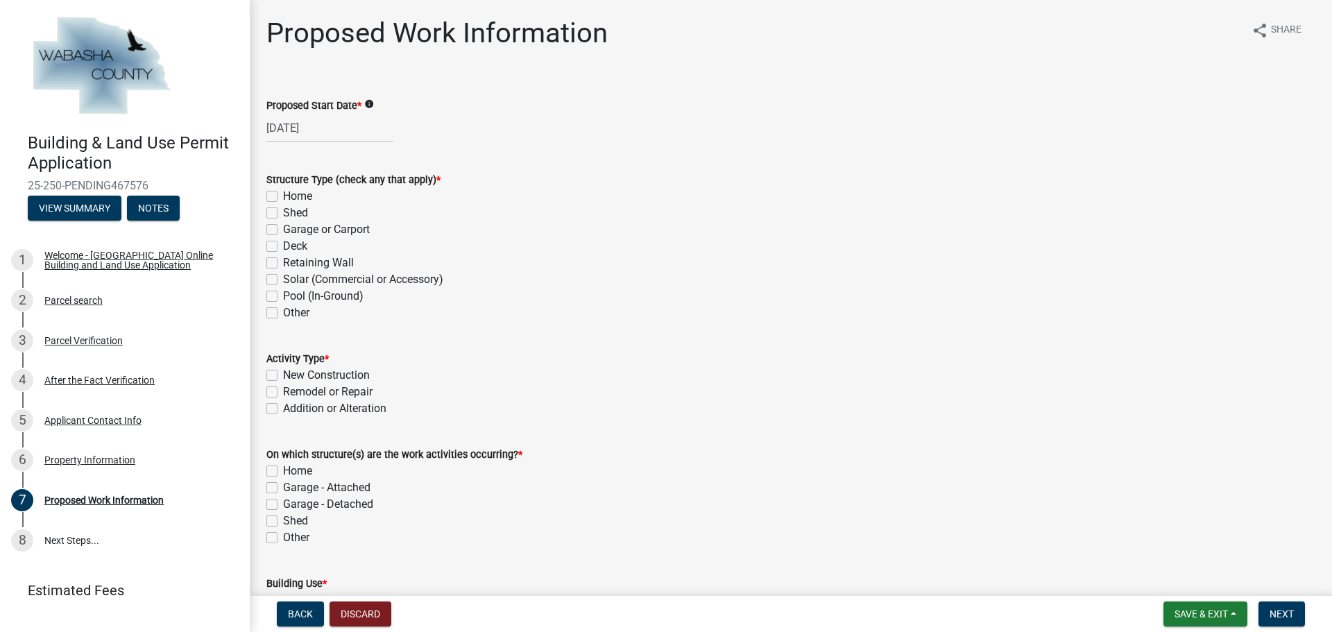
click at [283, 275] on label "Solar (Commercial or Accessory)" at bounding box center [363, 279] width 160 height 17
click at [283, 275] on input "Solar (Commercial or Accessory)" at bounding box center [287, 275] width 9 height 9
checkbox input "true"
checkbox input "false"
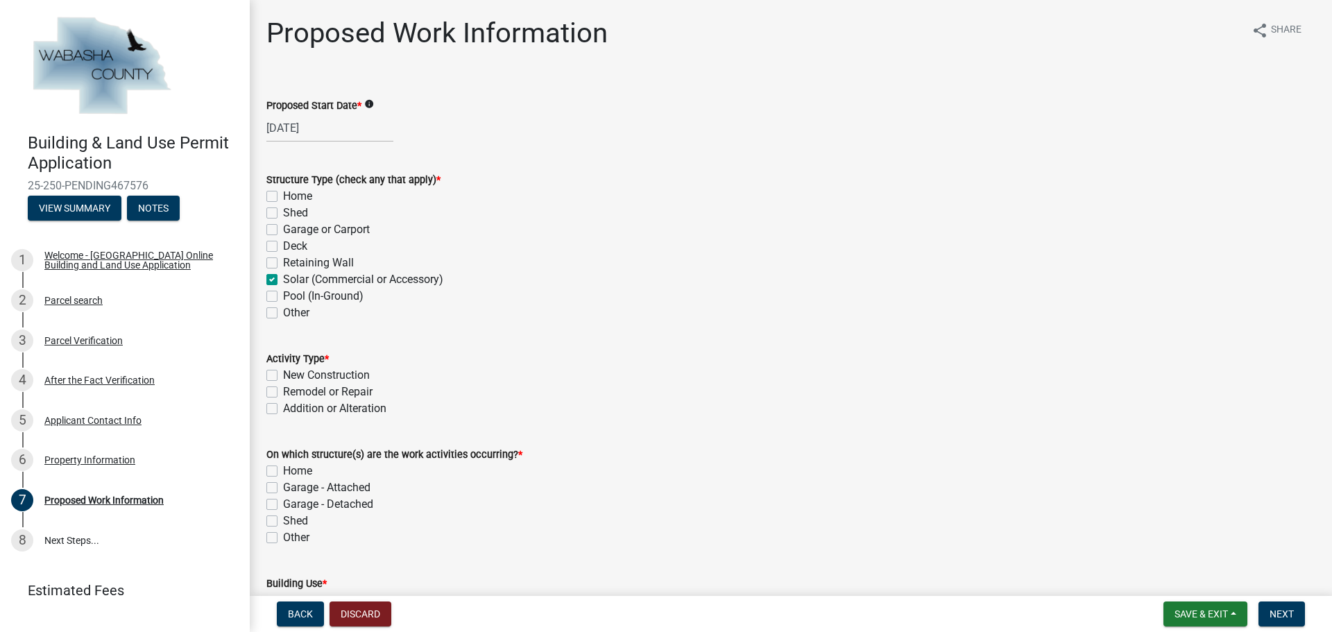
checkbox input "false"
checkbox input "true"
checkbox input "false"
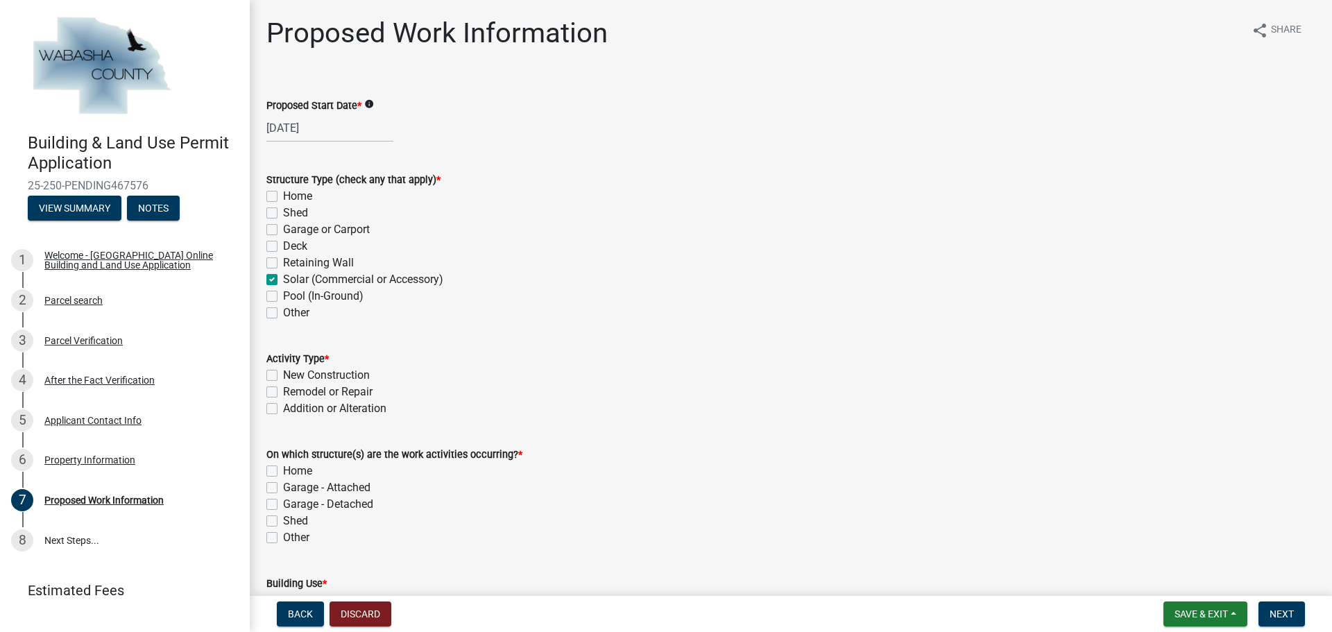
checkbox input "false"
click at [283, 375] on label "New Construction" at bounding box center [326, 375] width 87 height 17
click at [283, 375] on input "New Construction" at bounding box center [287, 371] width 9 height 9
checkbox input "true"
checkbox input "false"
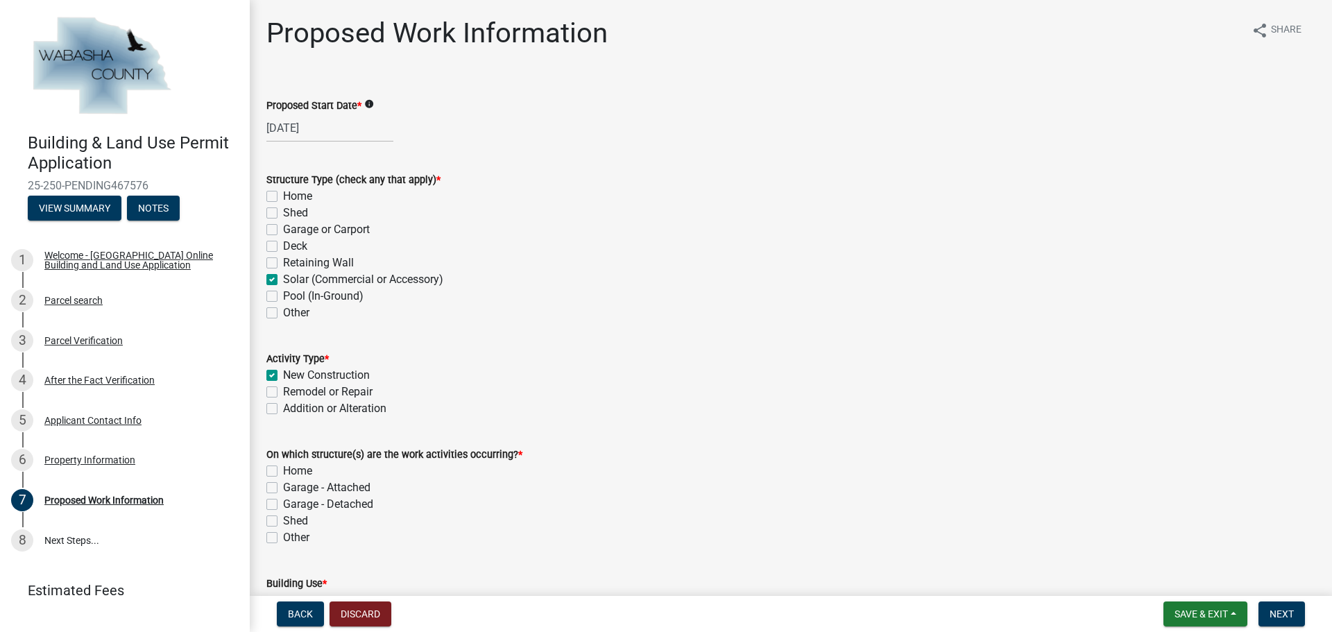
checkbox input "false"
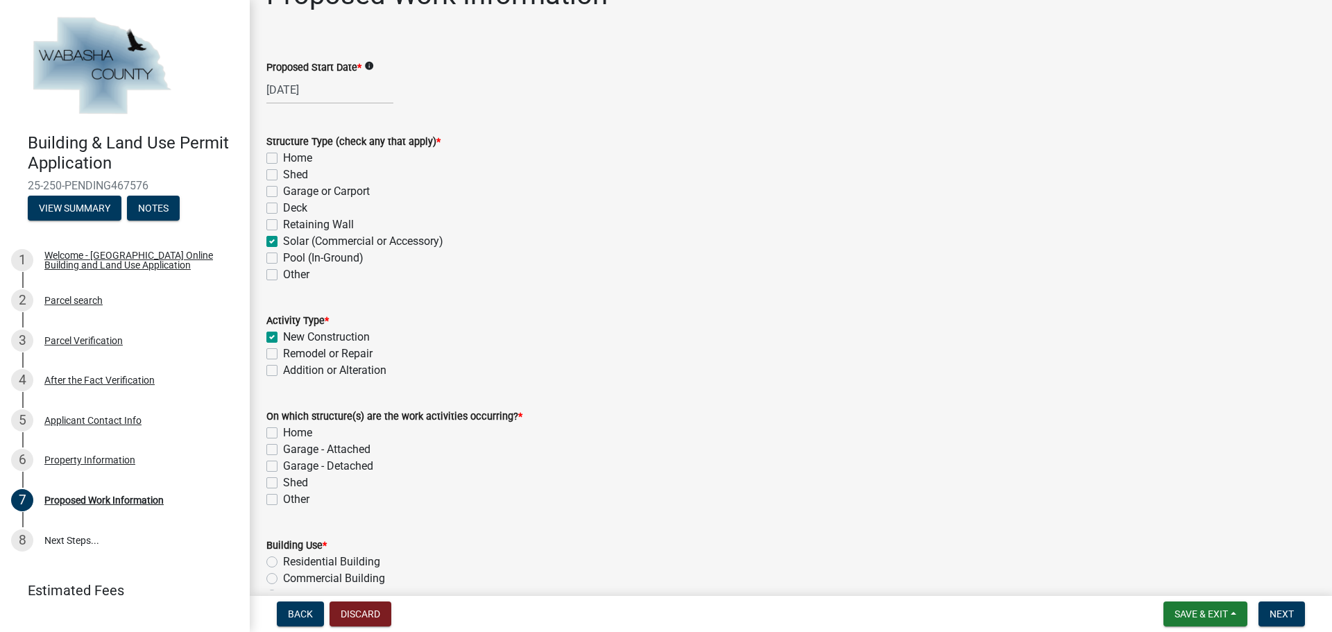
scroll to position [69, 0]
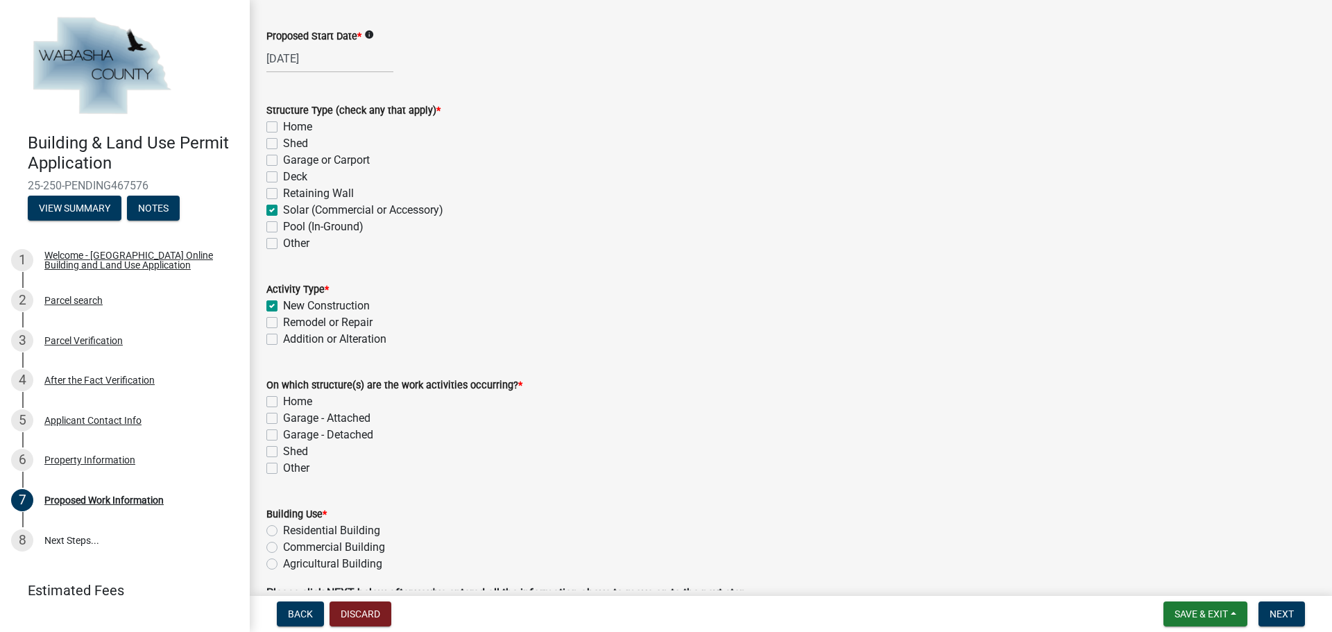
click at [283, 466] on label "Other" at bounding box center [296, 468] width 26 height 17
click at [283, 466] on input "Other" at bounding box center [287, 464] width 9 height 9
checkbox input "true"
checkbox input "false"
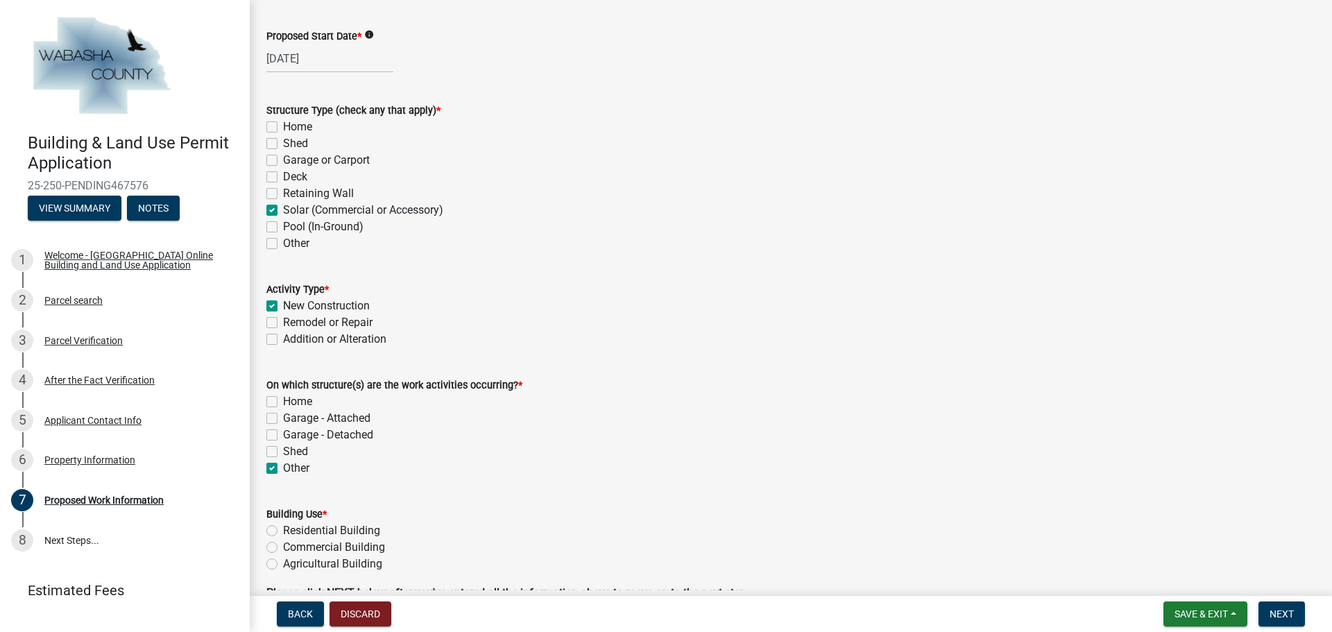
checkbox input "false"
checkbox input "true"
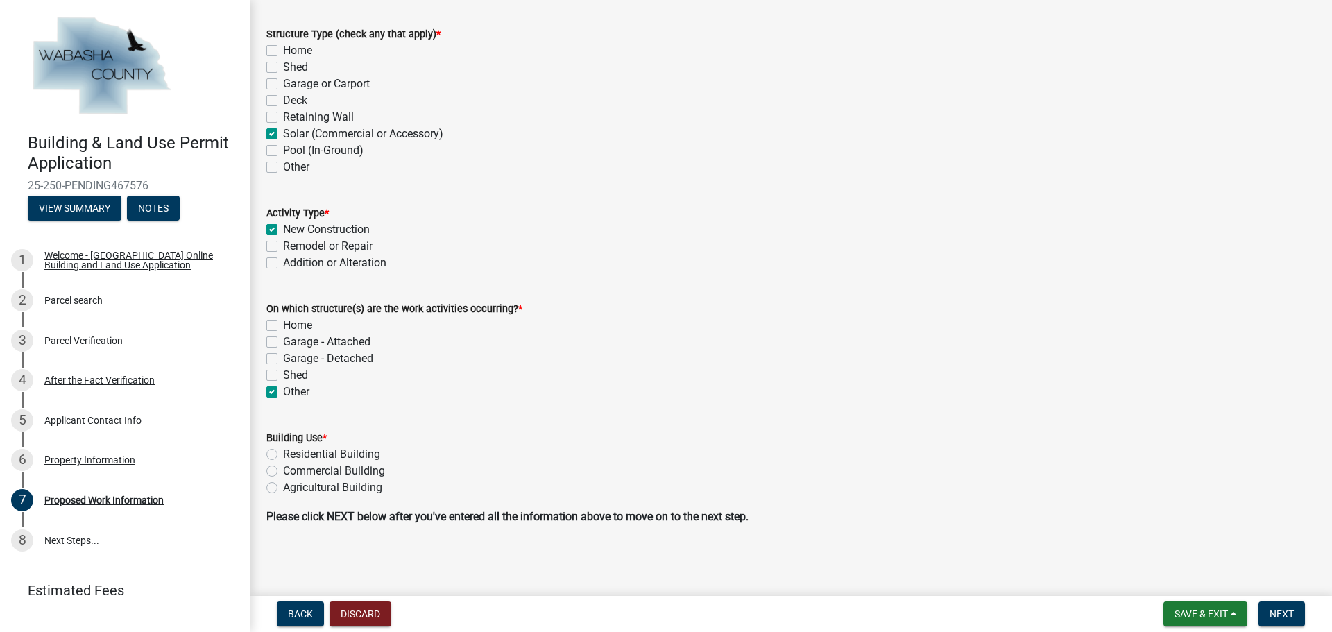
click at [283, 472] on label "Commercial Building" at bounding box center [334, 471] width 102 height 17
click at [283, 472] on input "Commercial Building" at bounding box center [287, 467] width 9 height 9
radio input "true"
click at [1271, 608] on span "Next" at bounding box center [1282, 613] width 24 height 11
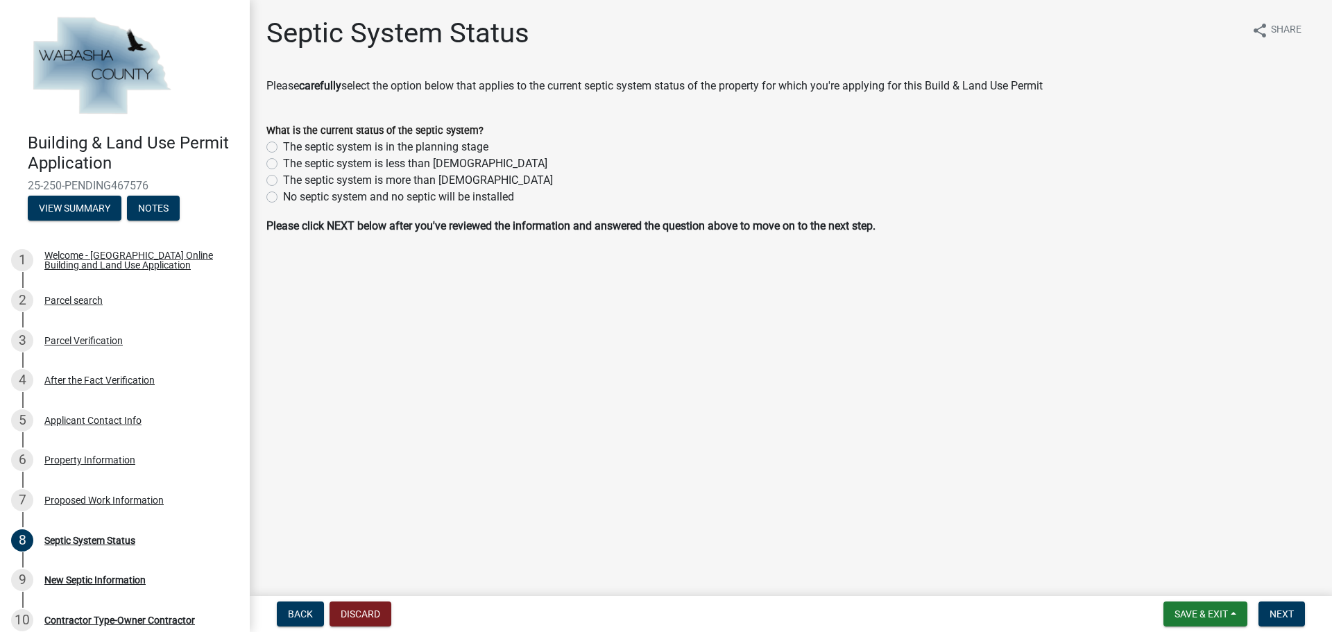
click at [283, 198] on label "No septic system and no septic will be installed" at bounding box center [398, 197] width 231 height 17
click at [283, 198] on input "No septic system and no septic will be installed" at bounding box center [287, 193] width 9 height 9
radio input "true"
click at [1276, 613] on span "Next" at bounding box center [1282, 613] width 24 height 11
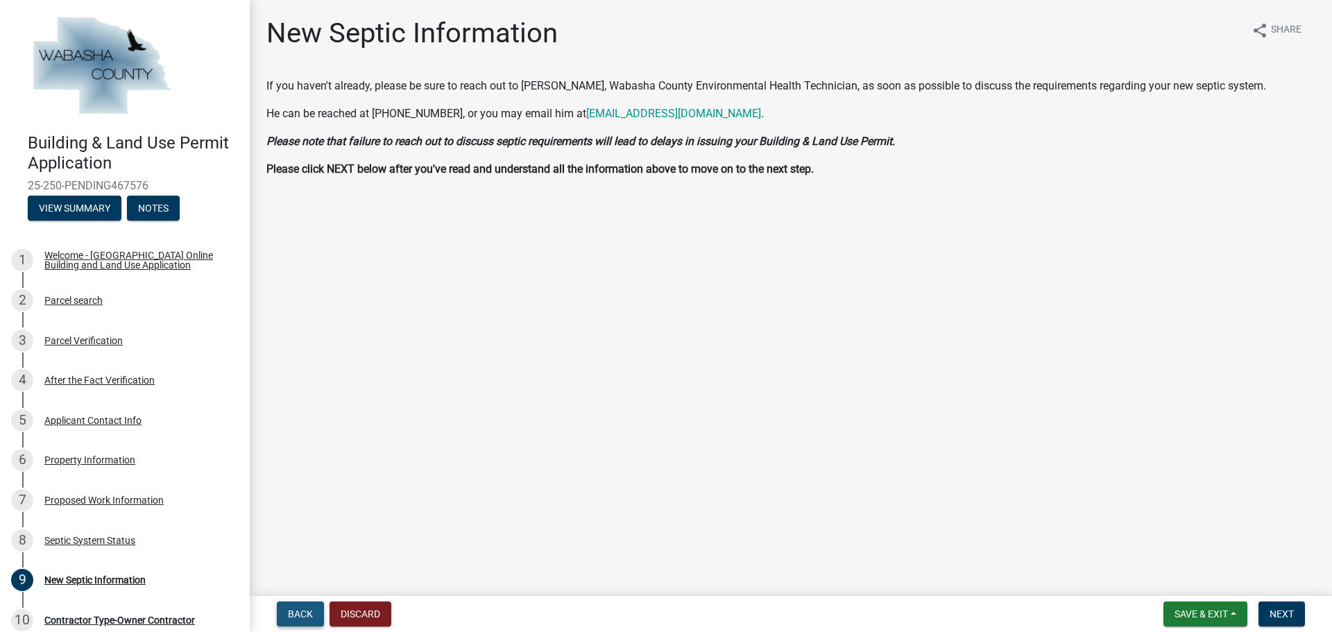
click at [301, 615] on span "Back" at bounding box center [300, 613] width 25 height 11
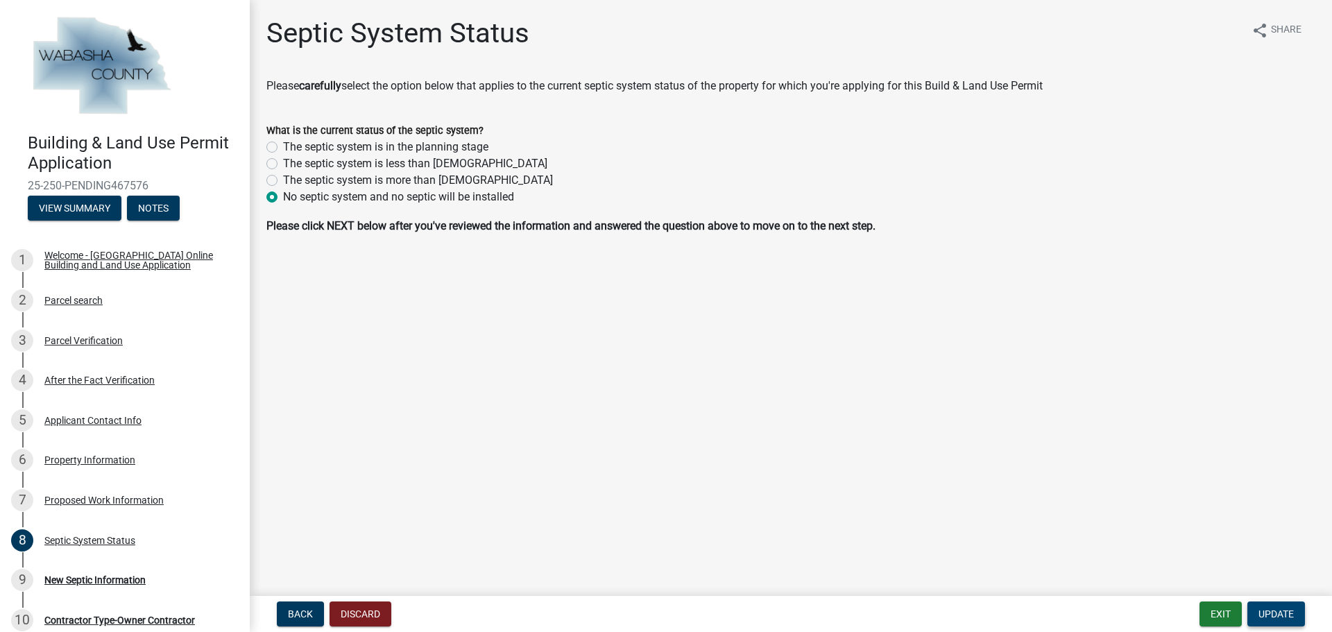
click at [1283, 622] on button "Update" at bounding box center [1276, 613] width 58 height 25
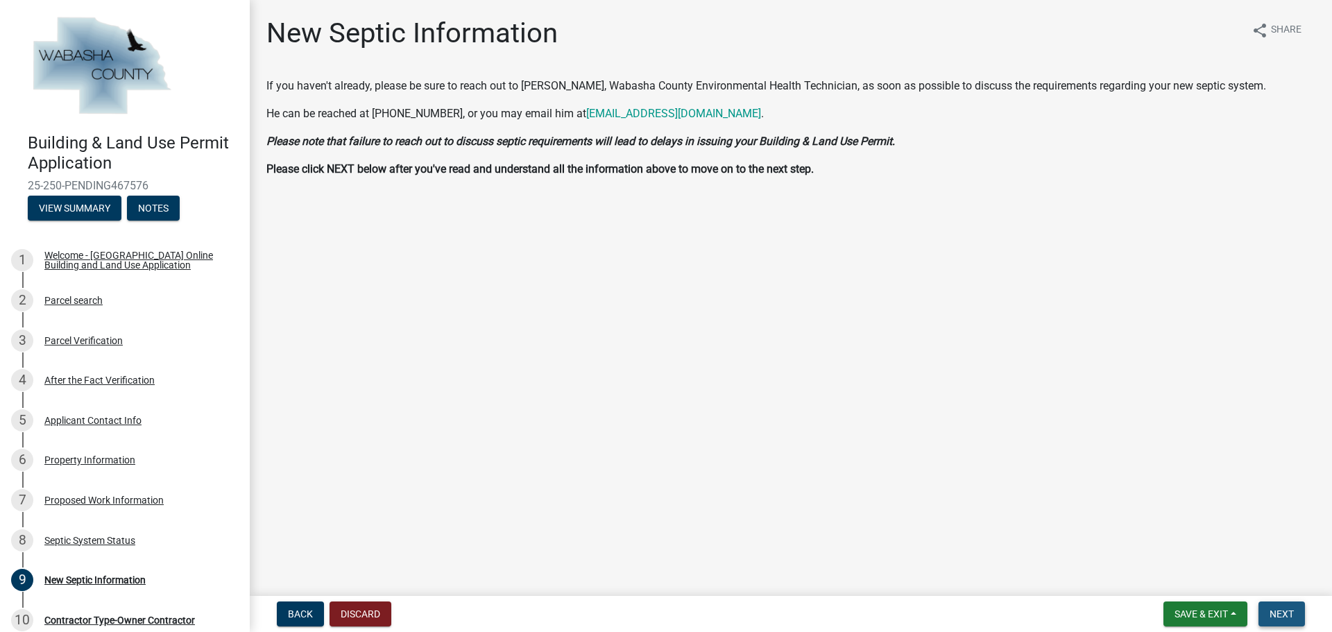
click at [1274, 613] on span "Next" at bounding box center [1282, 613] width 24 height 11
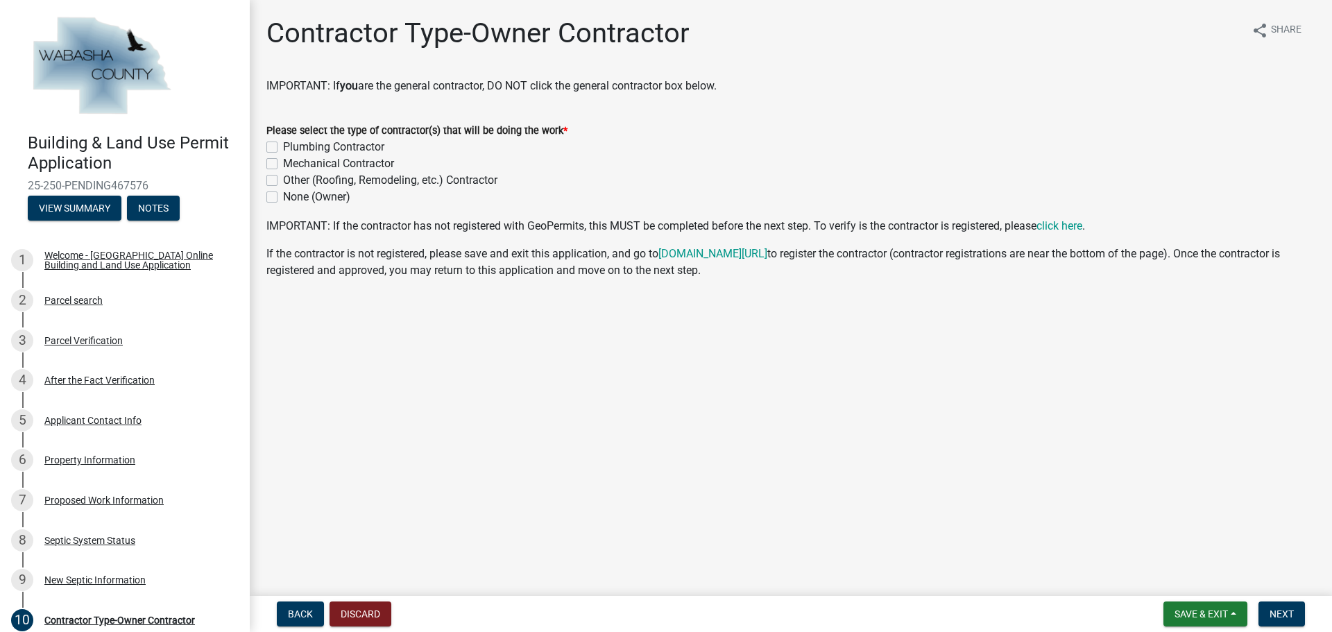
click at [283, 196] on label "None (Owner)" at bounding box center [316, 197] width 67 height 17
click at [283, 196] on input "None (Owner)" at bounding box center [287, 193] width 9 height 9
checkbox input "true"
checkbox input "false"
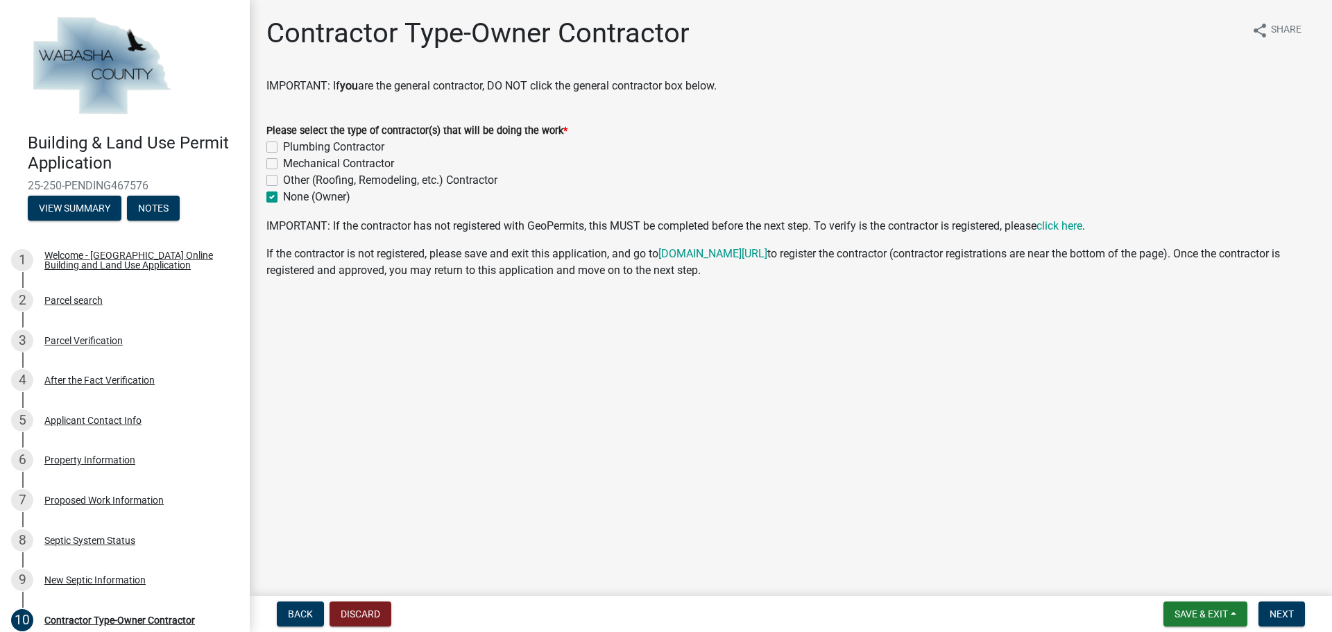
checkbox input "false"
checkbox input "true"
click at [1280, 616] on span "Next" at bounding box center [1282, 613] width 24 height 11
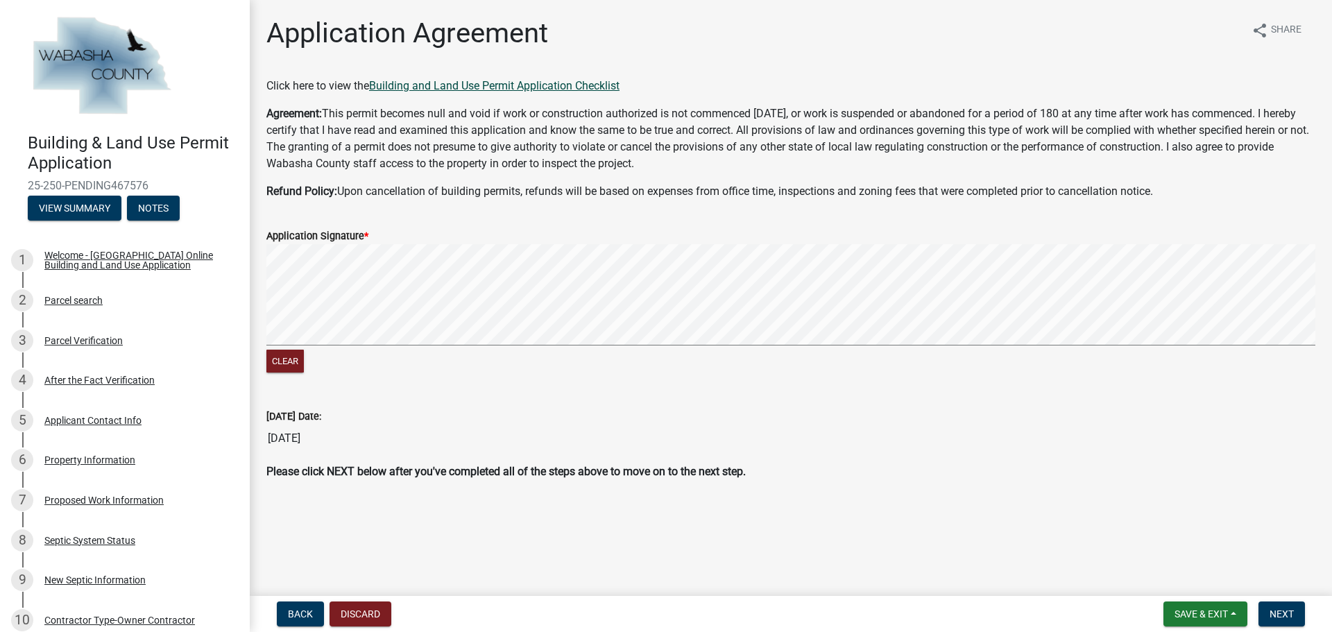
click at [538, 85] on link "Building and Land Use Permit Application Checklist" at bounding box center [494, 85] width 250 height 13
click at [298, 362] on button "Clear" at bounding box center [284, 361] width 37 height 23
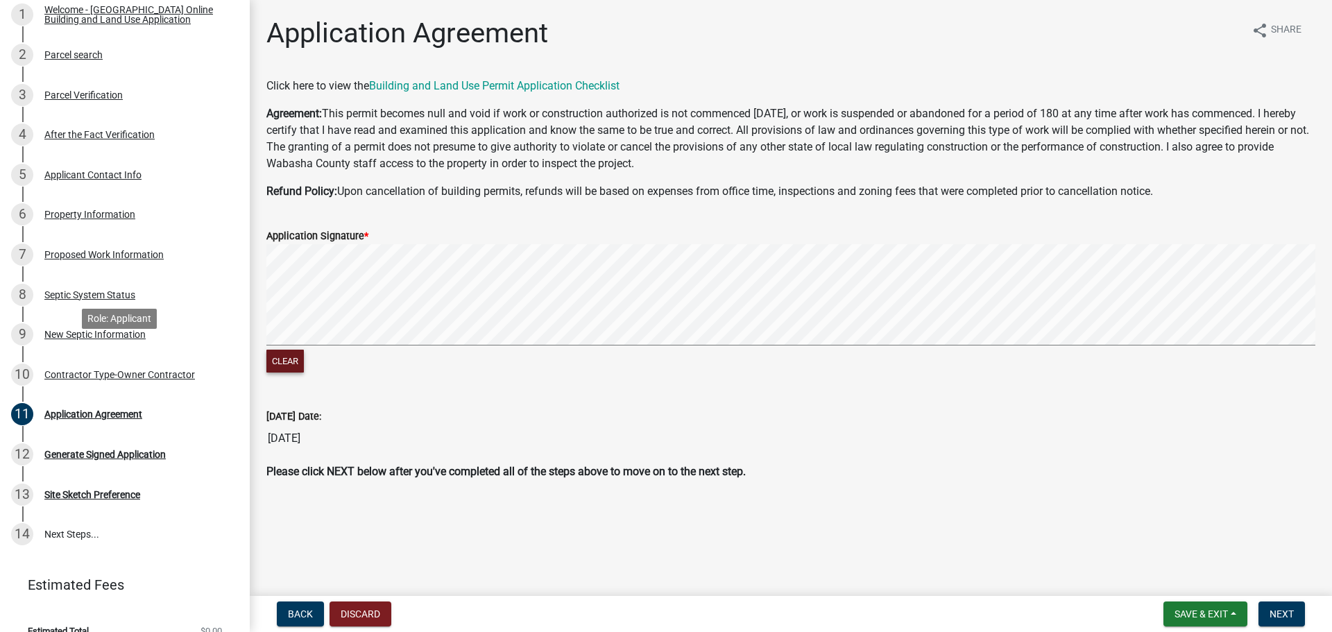
scroll to position [266, 0]
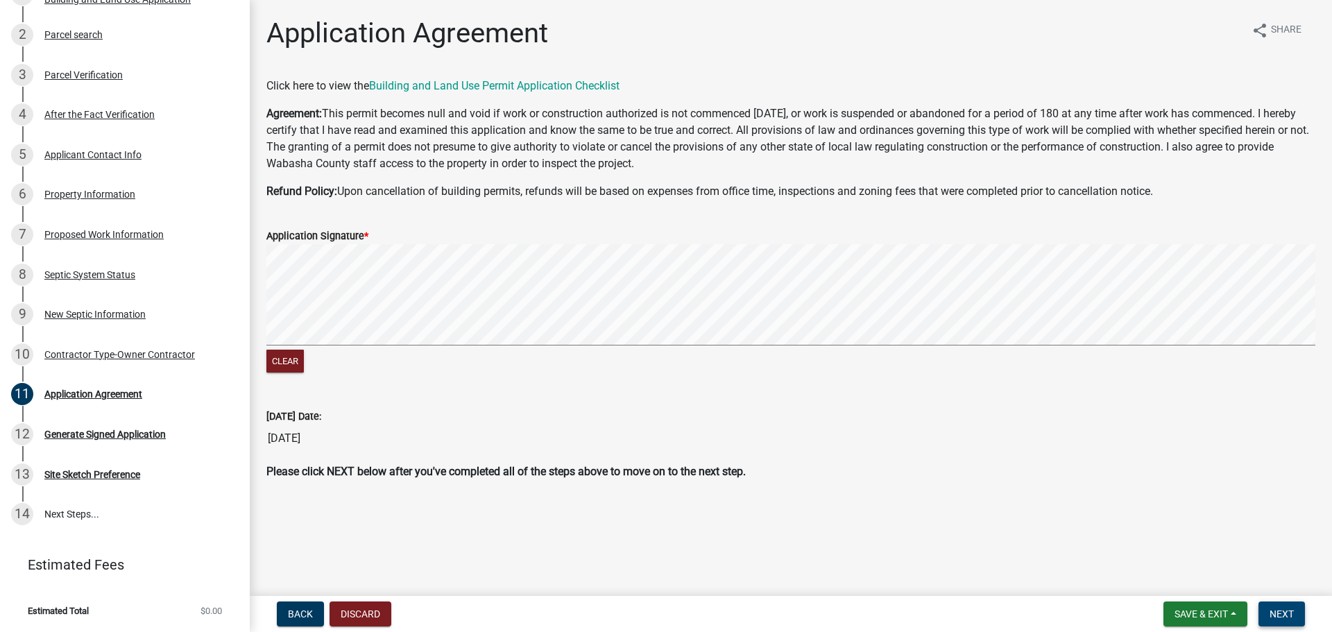
click at [1281, 613] on span "Next" at bounding box center [1282, 613] width 24 height 11
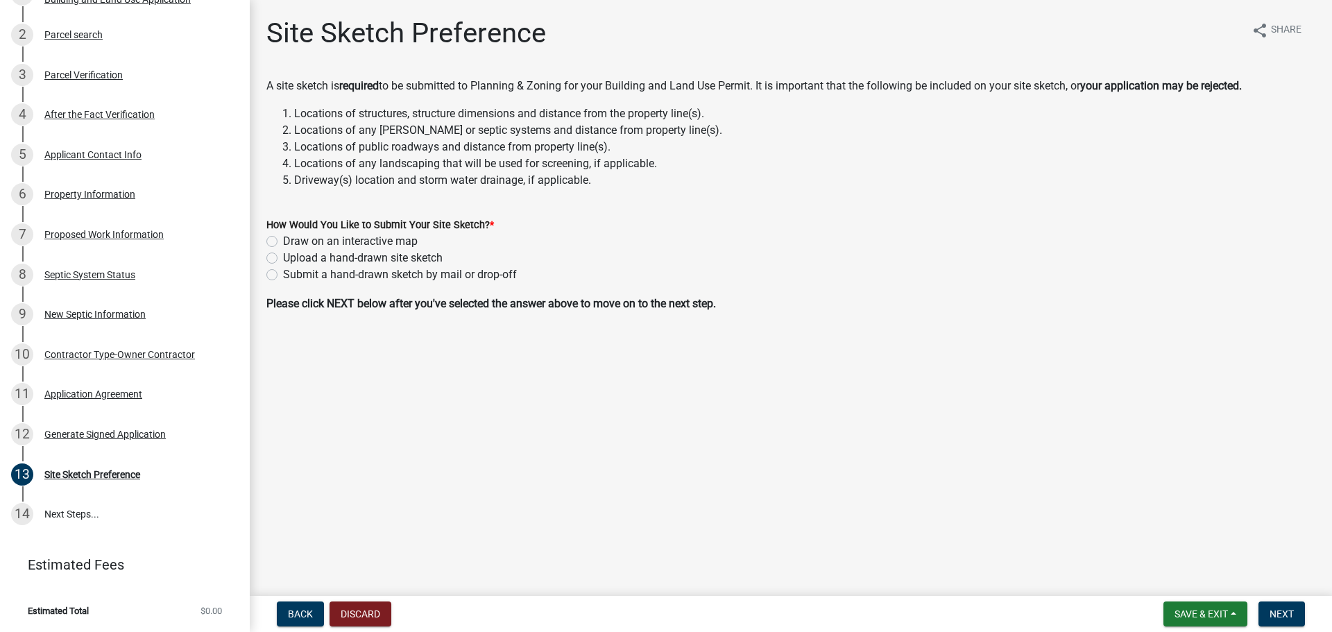
click at [283, 258] on label "Upload a hand-drawn site sketch" at bounding box center [363, 258] width 160 height 17
click at [283, 258] on input "Upload a hand-drawn site sketch" at bounding box center [287, 254] width 9 height 9
radio input "true"
click at [1290, 611] on span "Next" at bounding box center [1282, 613] width 24 height 11
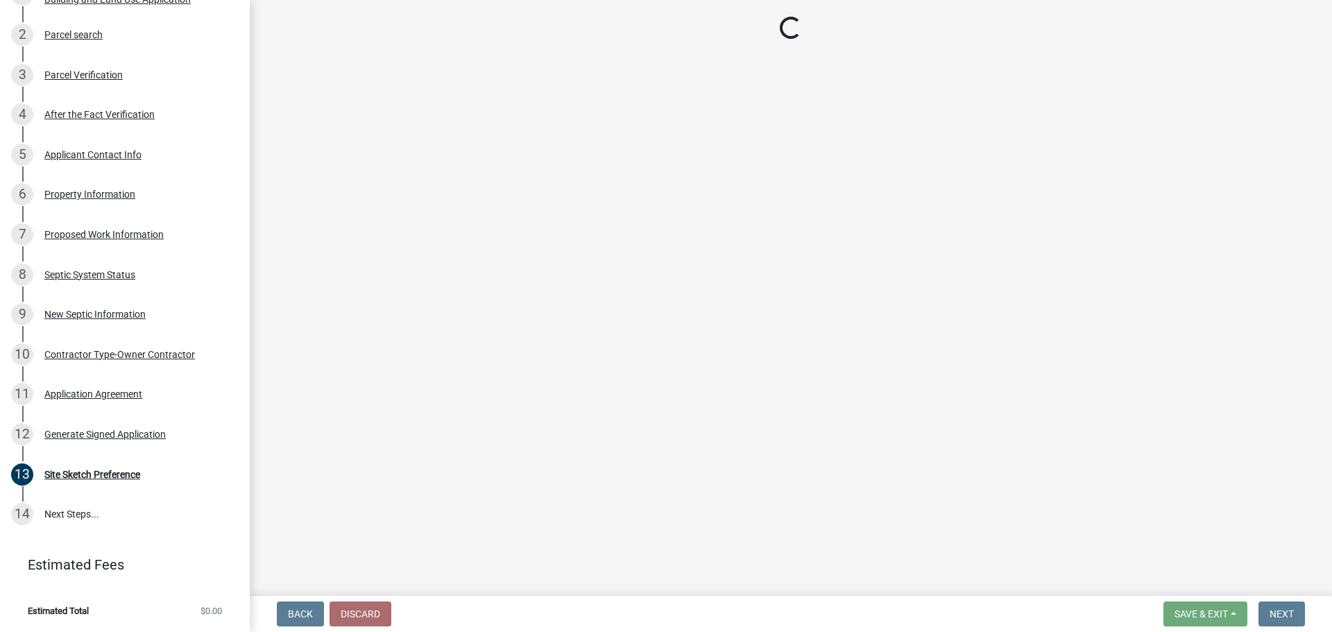
scroll to position [505, 0]
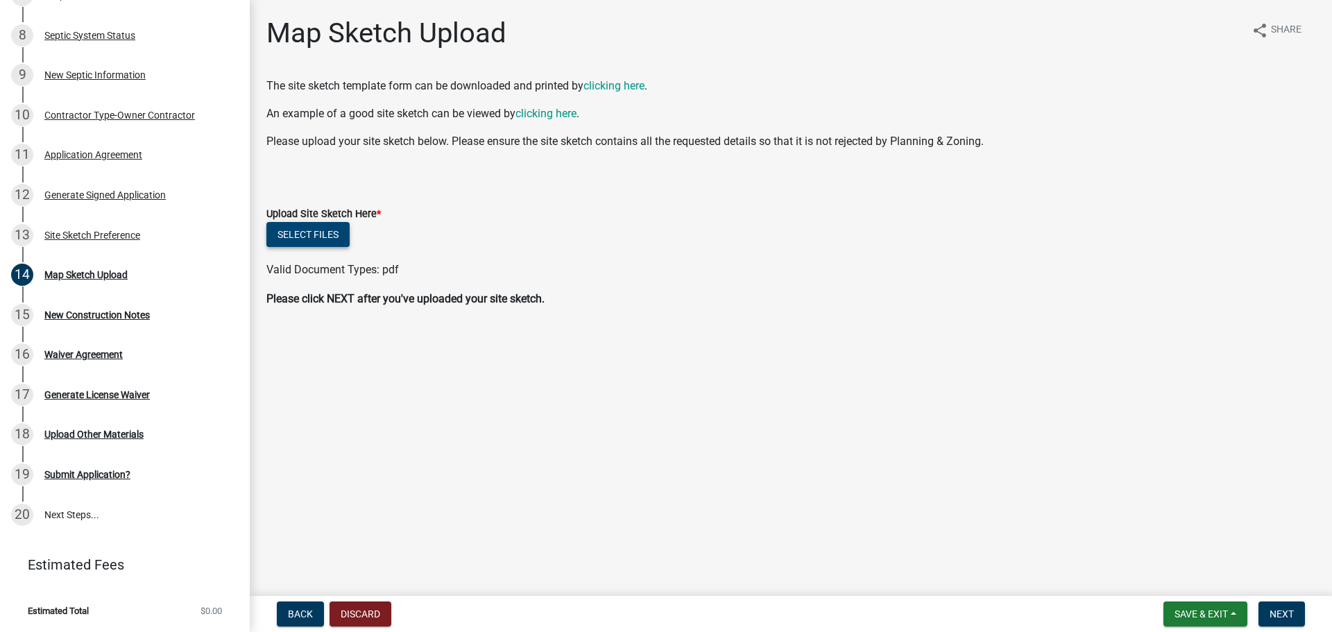
click at [330, 237] on button "Select files" at bounding box center [307, 234] width 83 height 25
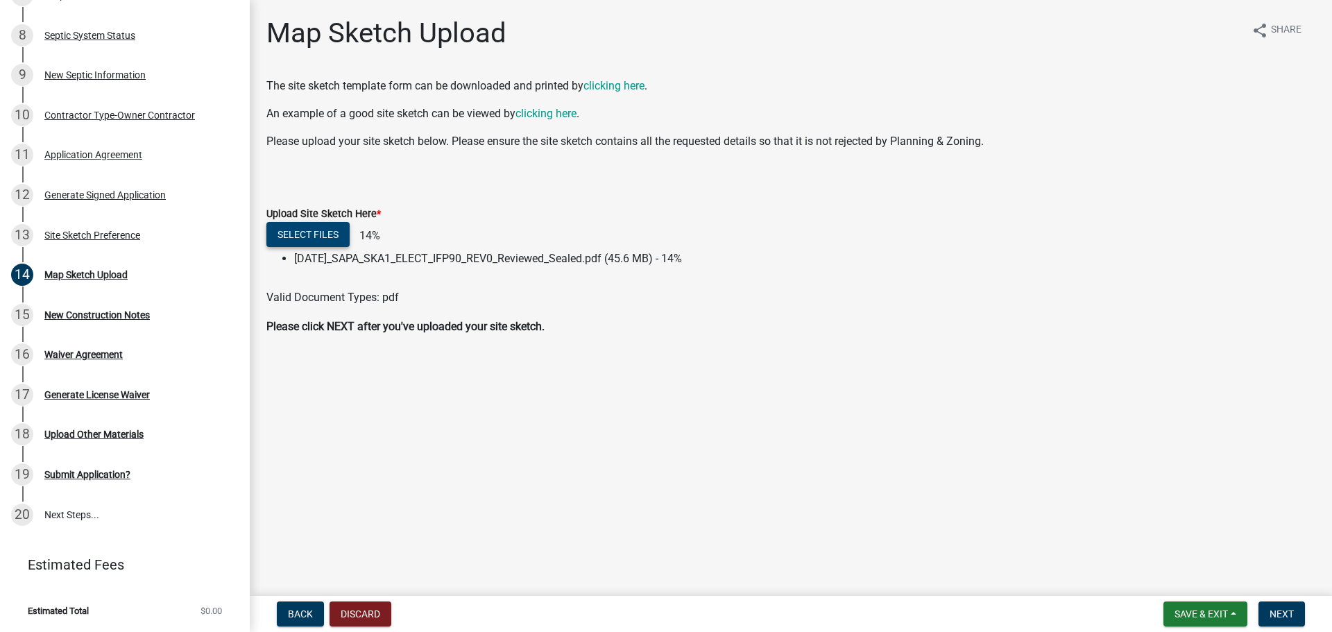
click at [329, 239] on button "Select files" at bounding box center [307, 234] width 83 height 25
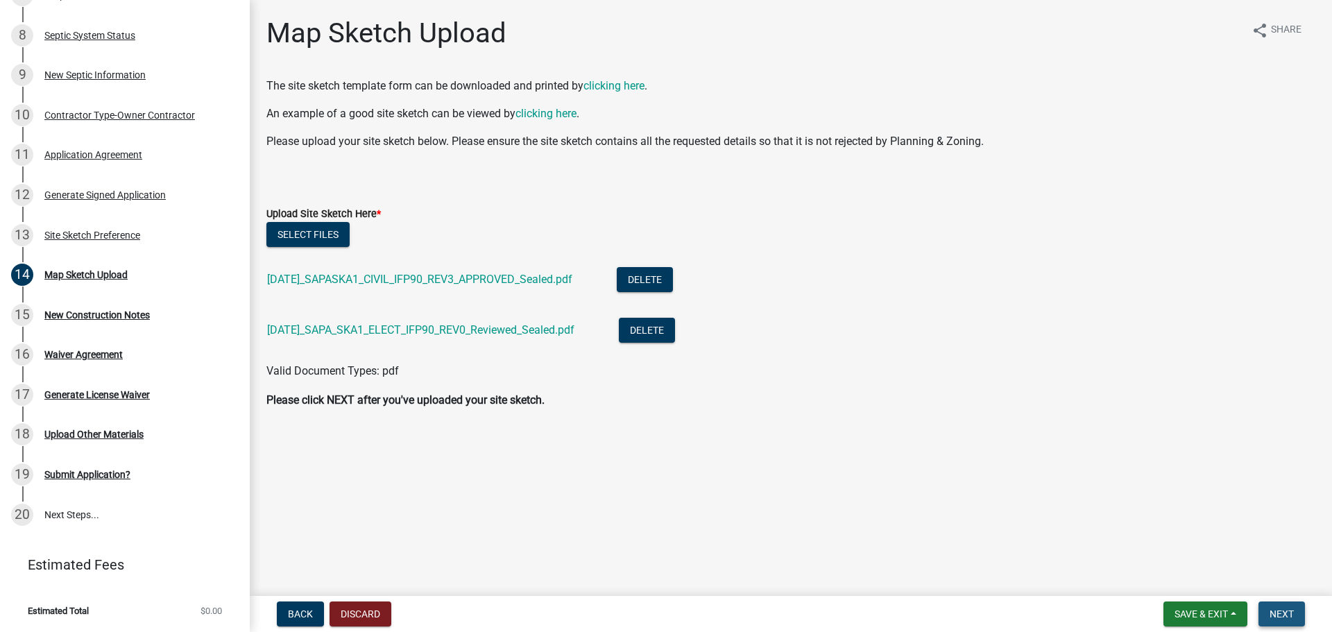
click at [1272, 613] on span "Next" at bounding box center [1282, 613] width 24 height 11
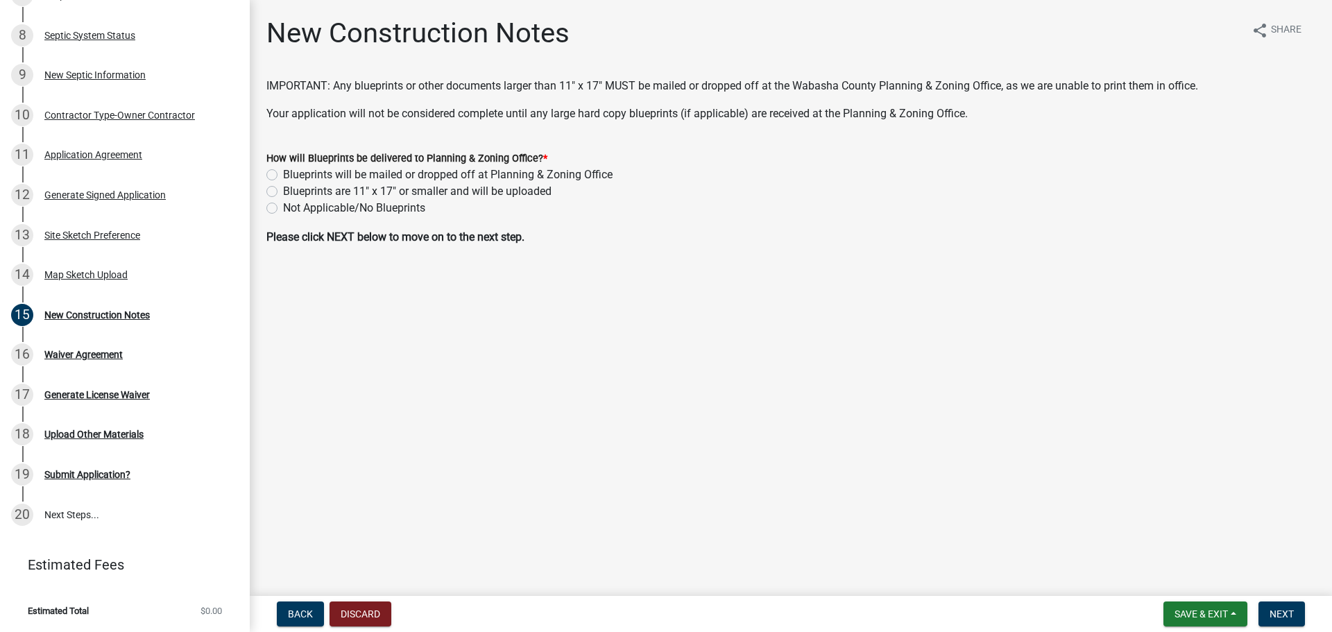
click at [283, 192] on label "Blueprints are 11" x 17" or smaller and will be uploaded" at bounding box center [417, 191] width 268 height 17
click at [283, 192] on input "Blueprints are 11" x 17" or smaller and will be uploaded" at bounding box center [287, 187] width 9 height 9
radio input "true"
click at [1282, 615] on span "Next" at bounding box center [1282, 613] width 24 height 11
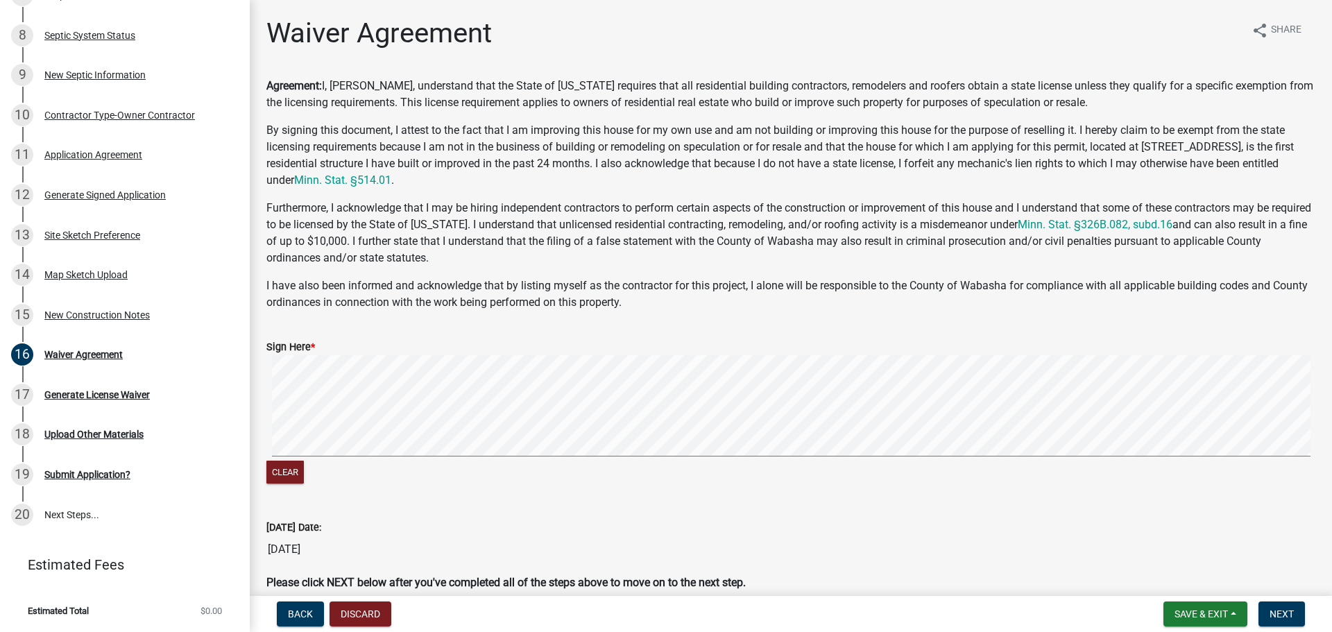
scroll to position [66, 0]
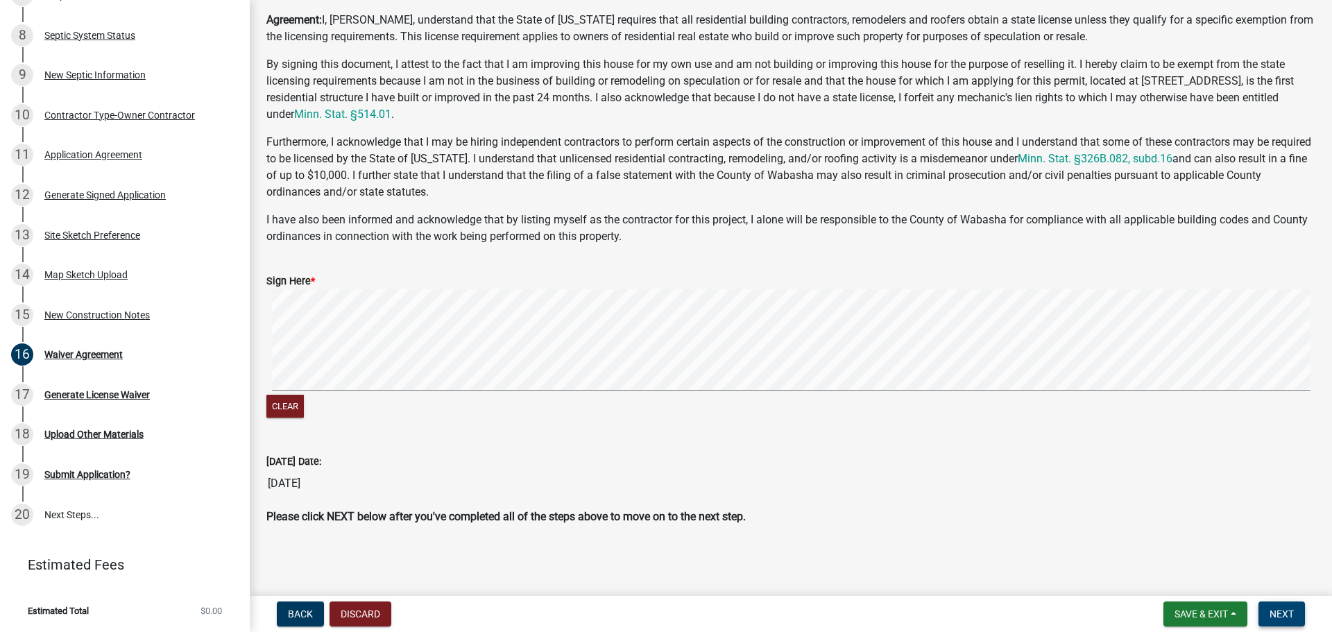
click at [1279, 614] on span "Next" at bounding box center [1282, 613] width 24 height 11
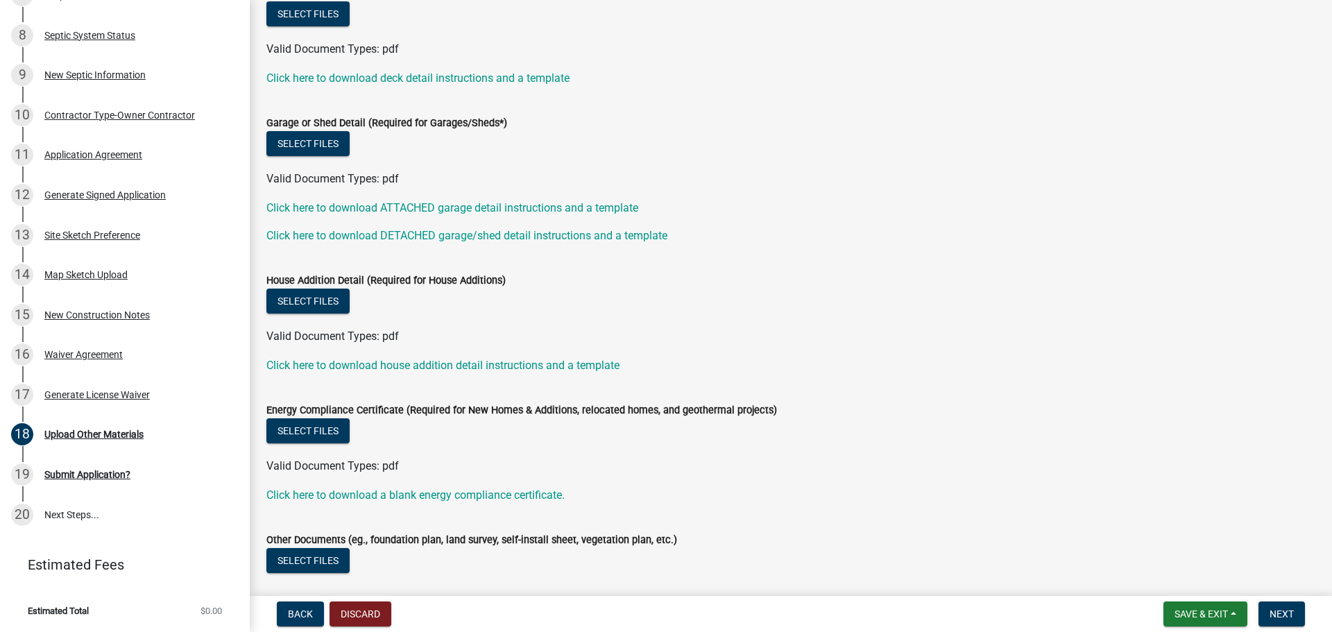
scroll to position [262, 0]
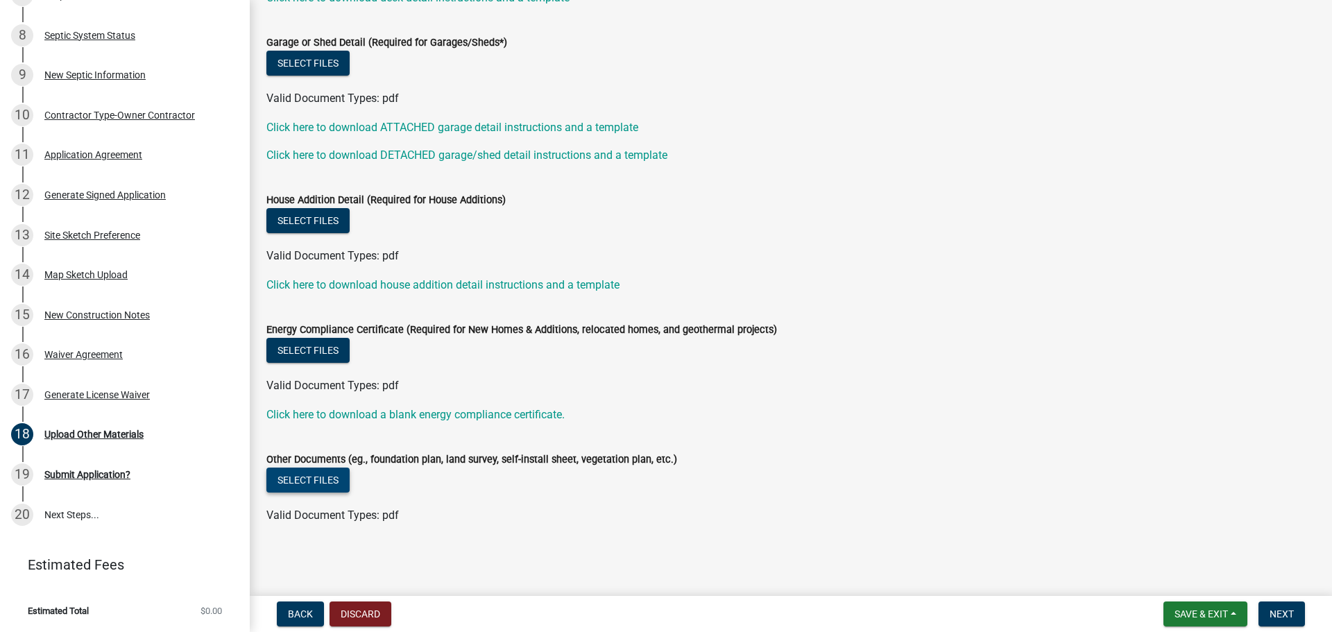
click at [319, 483] on button "Select files" at bounding box center [307, 480] width 83 height 25
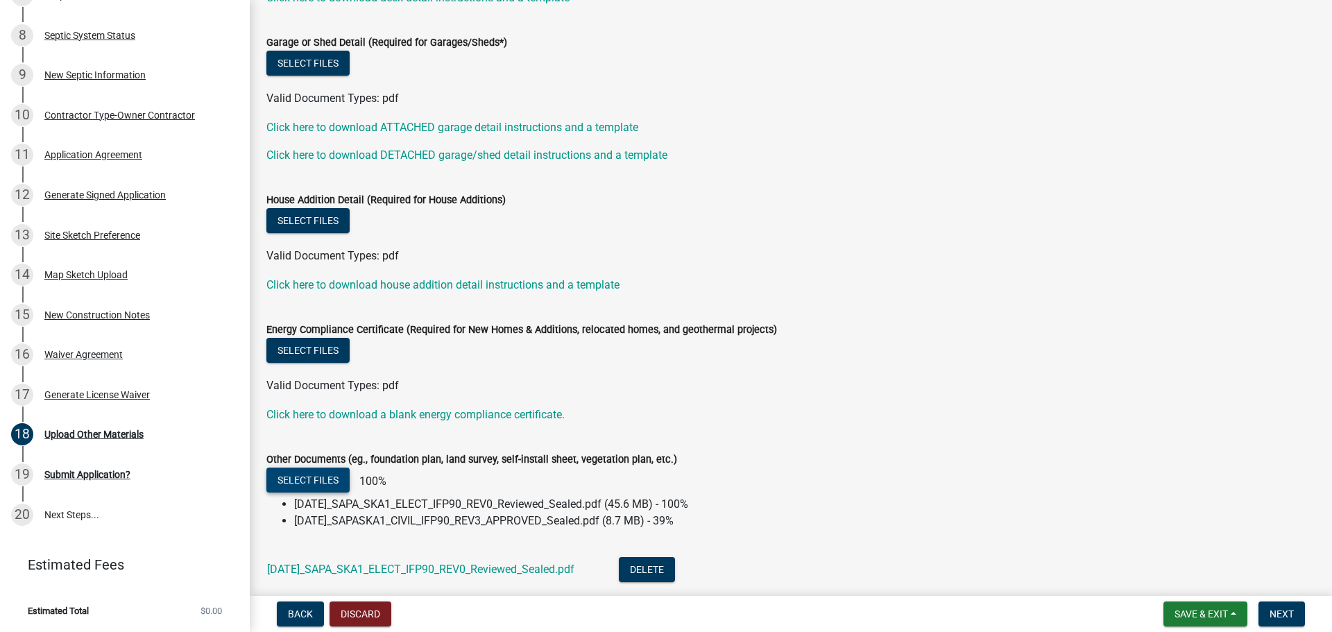
scroll to position [332, 0]
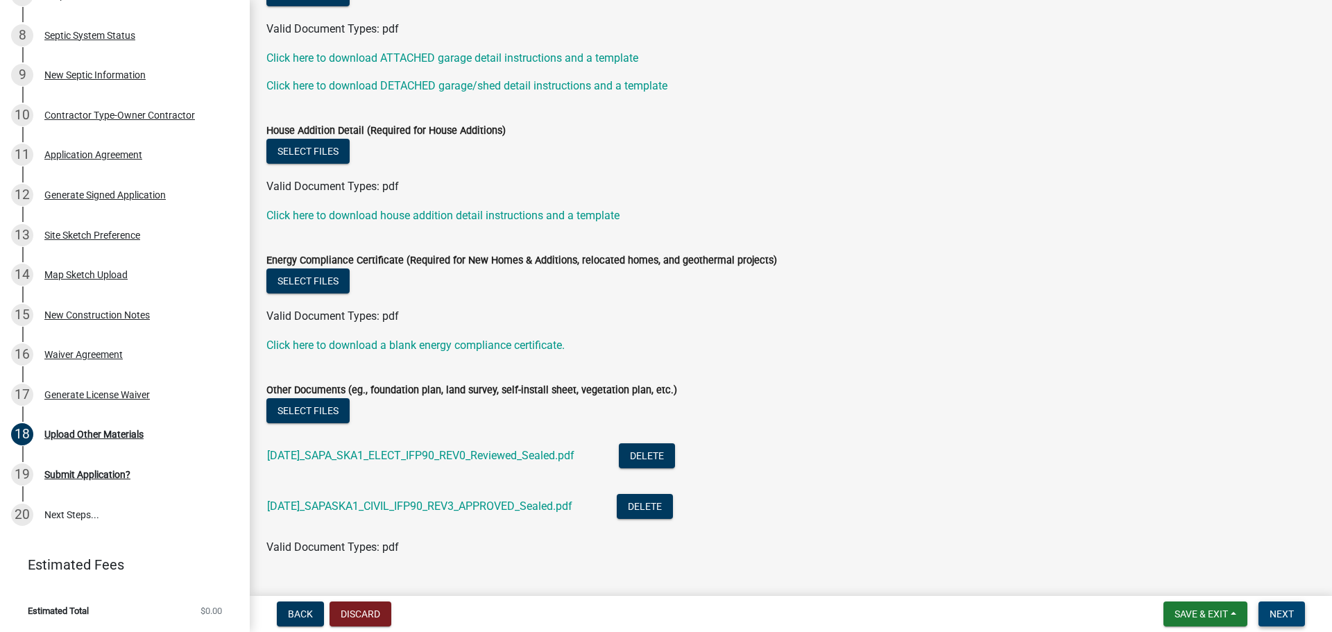
click at [1296, 620] on button "Next" at bounding box center [1281, 613] width 46 height 25
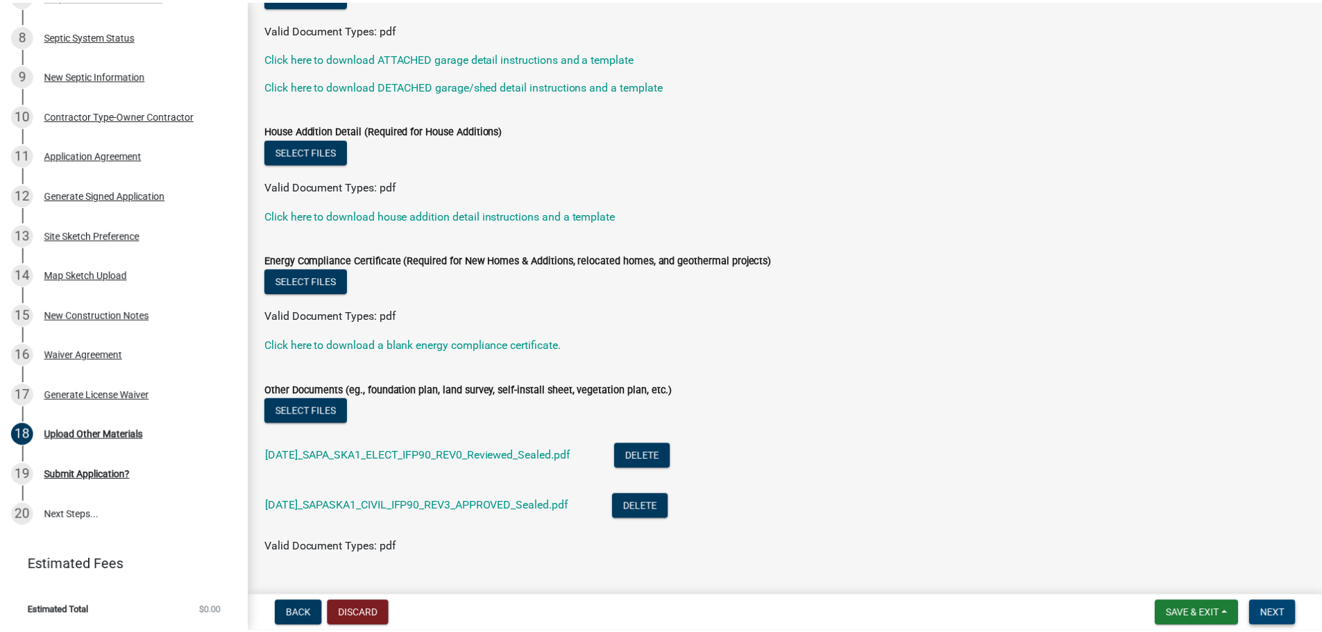
scroll to position [0, 0]
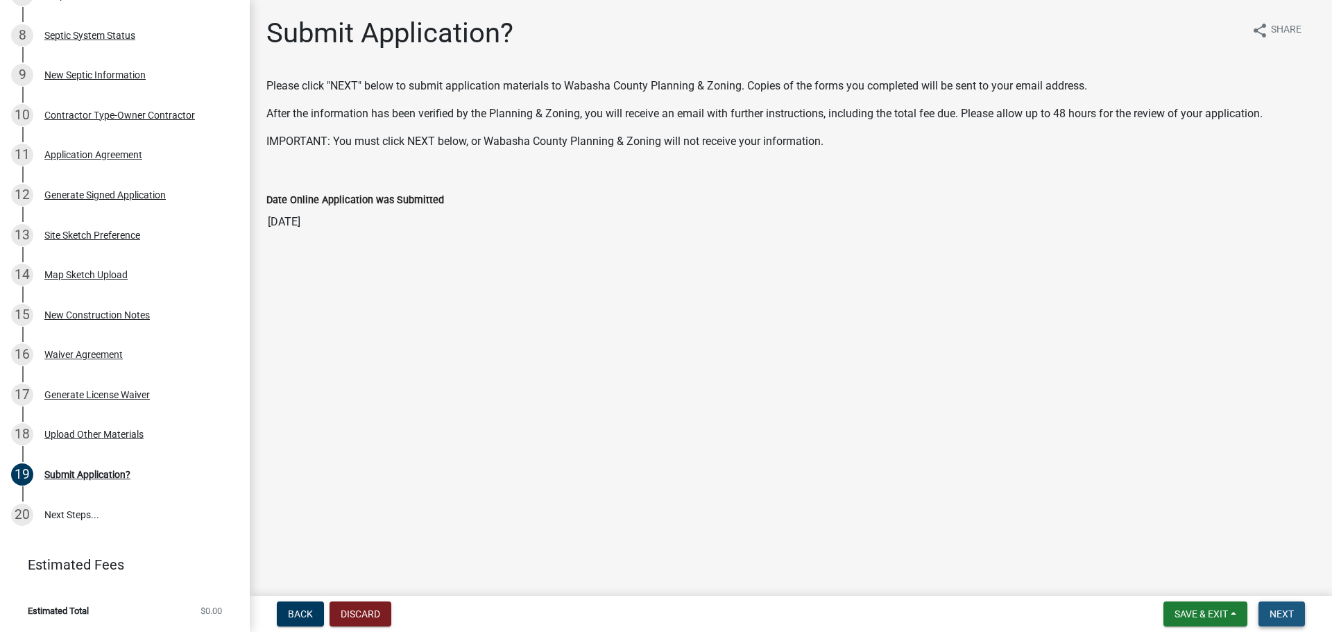
click at [1281, 617] on span "Next" at bounding box center [1282, 613] width 24 height 11
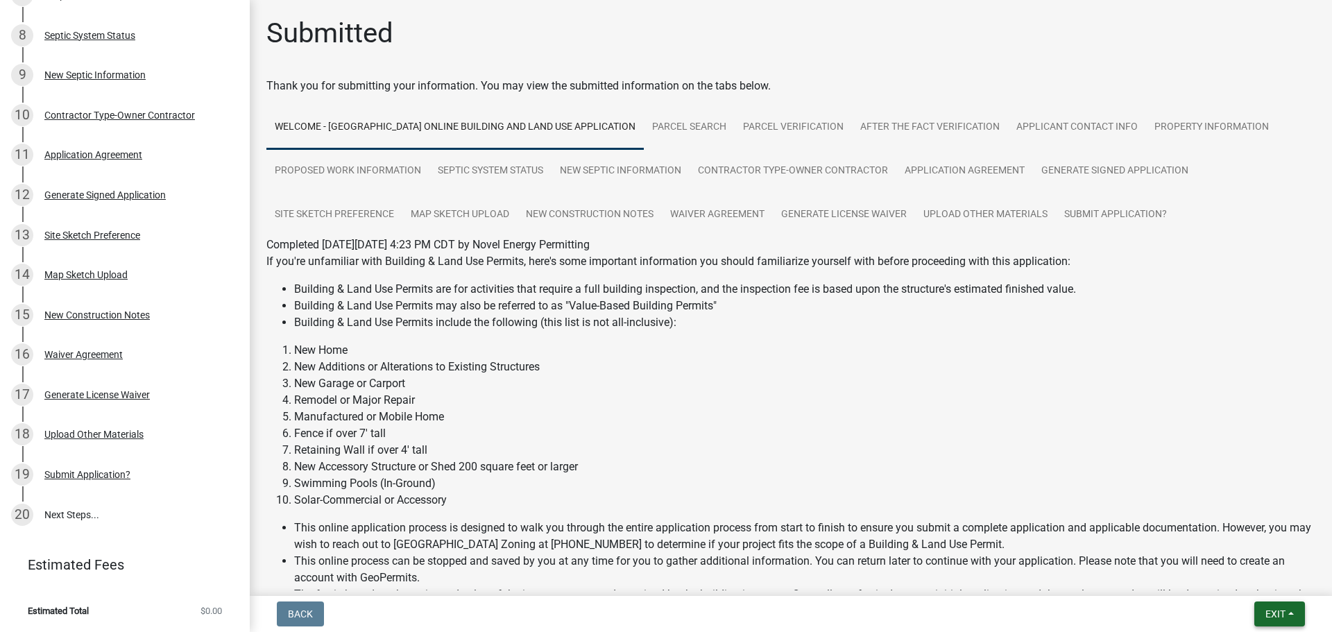
click at [1288, 607] on button "Exit" at bounding box center [1279, 613] width 51 height 25
click at [1232, 578] on button "Save & Exit" at bounding box center [1249, 577] width 111 height 33
